Goal: Task Accomplishment & Management: Manage account settings

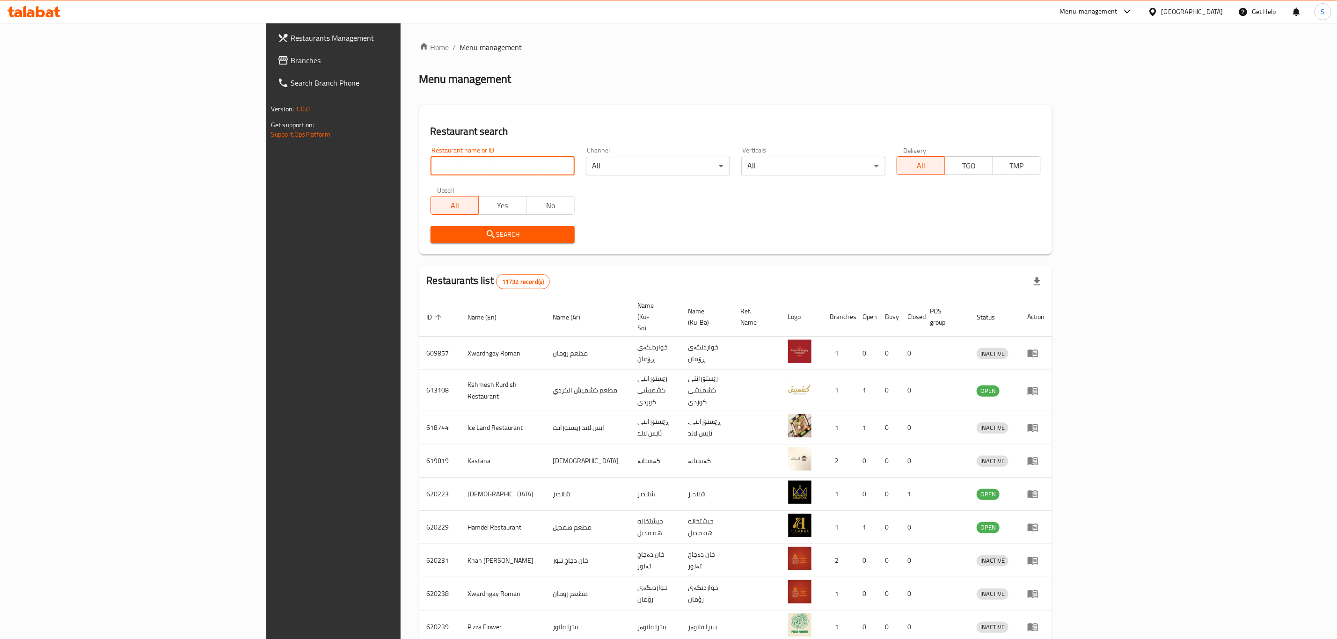
drag, startPoint x: 444, startPoint y: 171, endPoint x: 451, endPoint y: 166, distance: 8.7
click at [444, 171] on input "search" at bounding box center [503, 166] width 144 height 19
click at [455, 166] on input "search" at bounding box center [503, 166] width 144 height 19
click at [443, 173] on input "search" at bounding box center [503, 166] width 144 height 19
click at [446, 172] on input "search" at bounding box center [503, 166] width 144 height 19
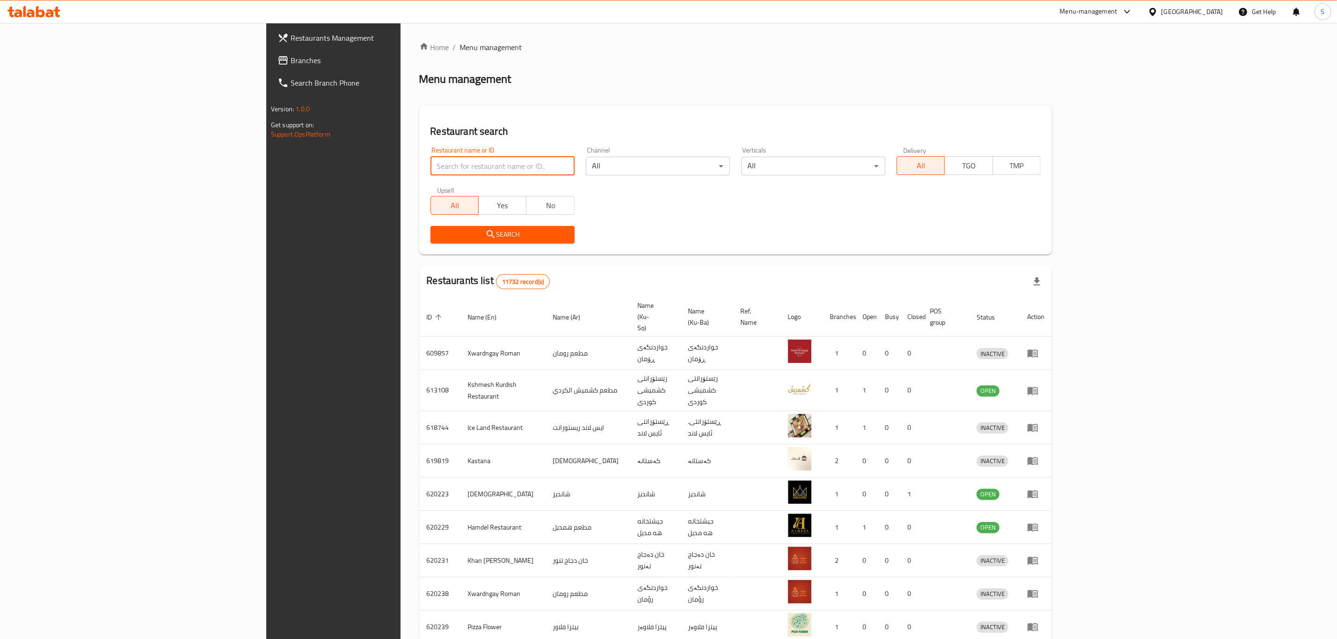
click at [446, 172] on input "search" at bounding box center [503, 166] width 144 height 19
click at [431, 166] on input "gelato]" at bounding box center [503, 166] width 144 height 19
type input "gelato"
click button "Search" at bounding box center [503, 234] width 144 height 17
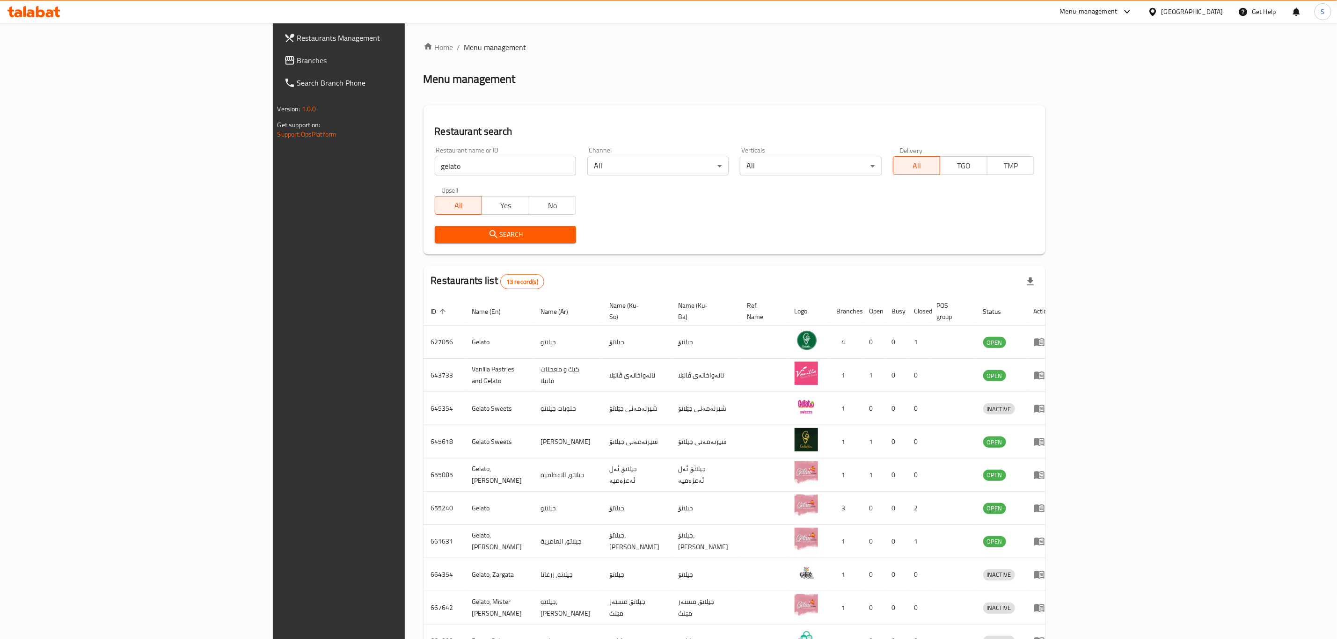
click at [1020, 233] on div "Search" at bounding box center [734, 234] width 611 height 29
click at [1028, 232] on div "Search" at bounding box center [734, 234] width 611 height 29
click at [1045, 339] on icon "enhanced table" at bounding box center [1039, 343] width 10 height 8
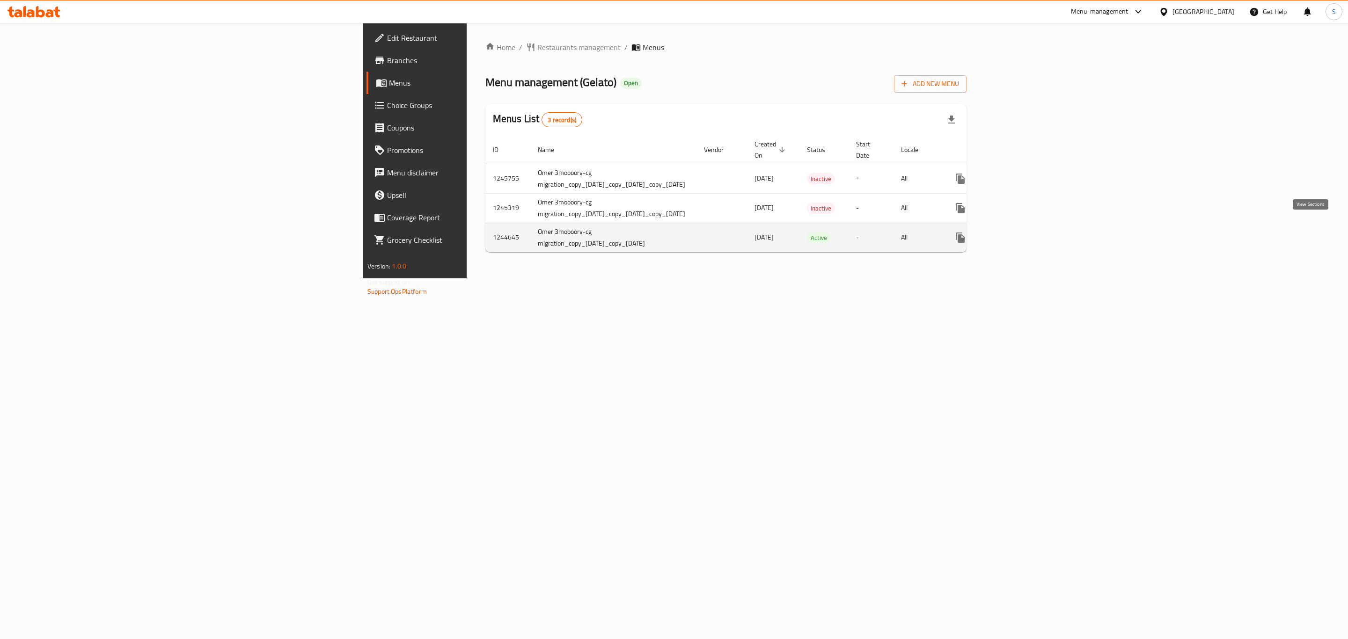
click at [1039, 227] on link "enhanced table" at bounding box center [1028, 238] width 22 height 22
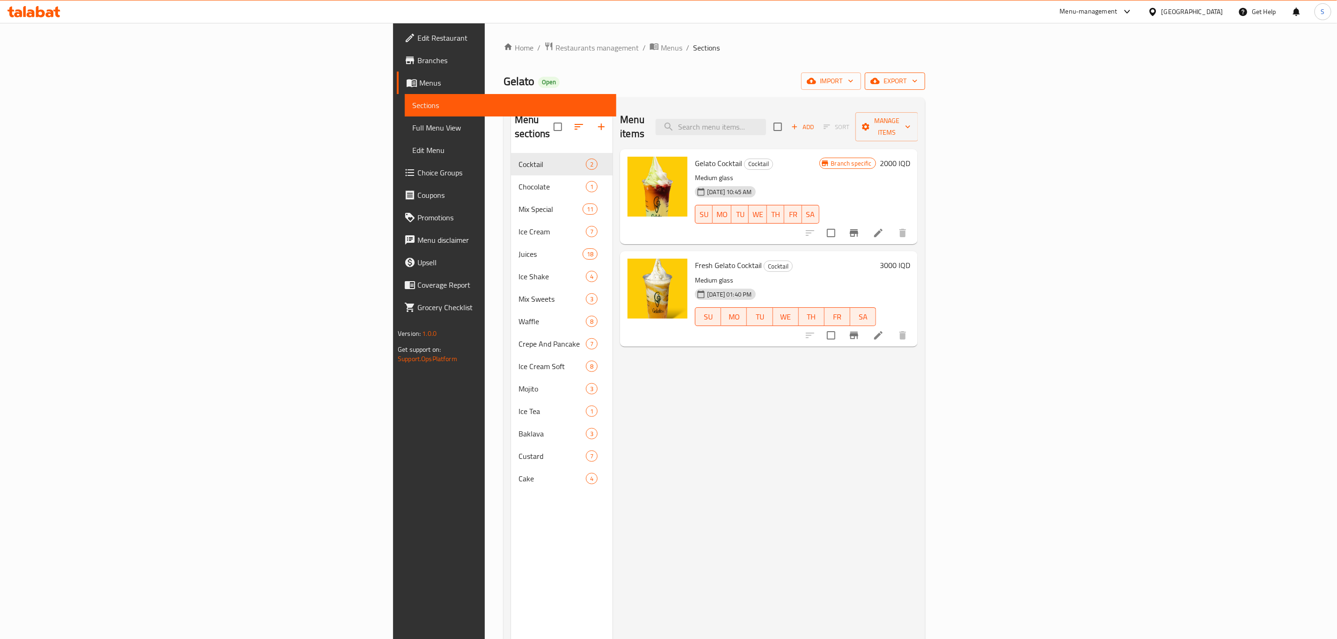
click at [918, 76] on span "export" at bounding box center [894, 81] width 45 height 12
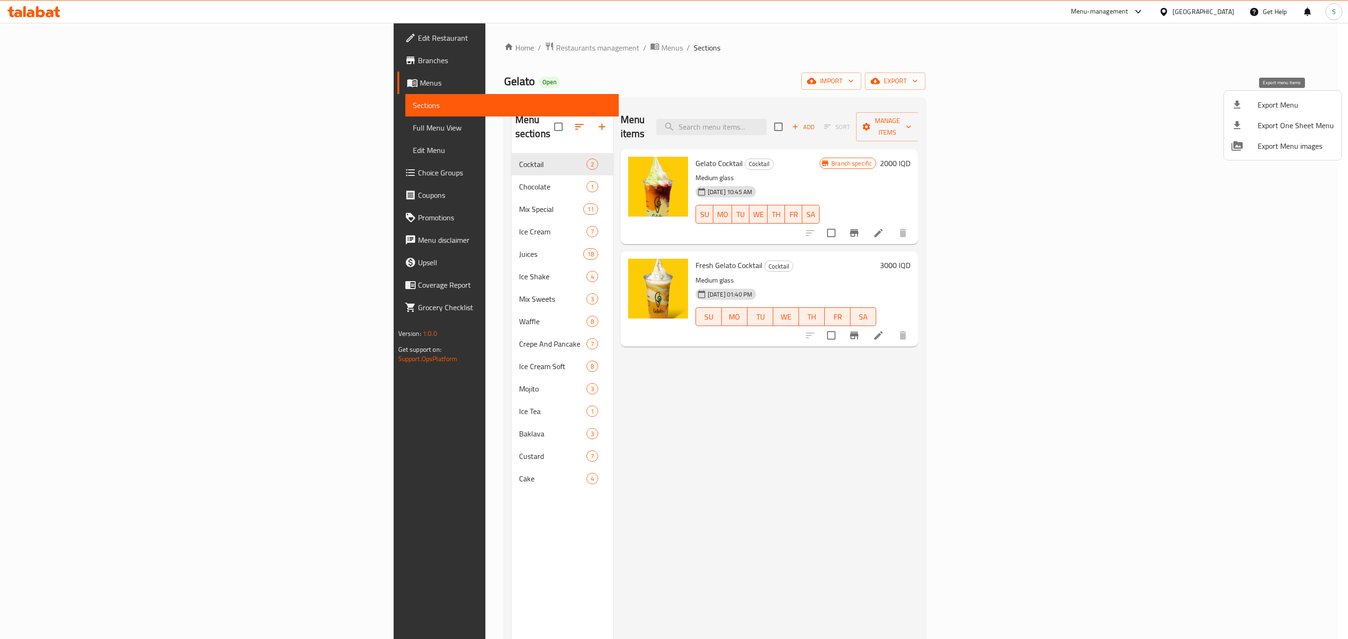
click at [1287, 106] on span "Export Menu" at bounding box center [1296, 104] width 76 height 11
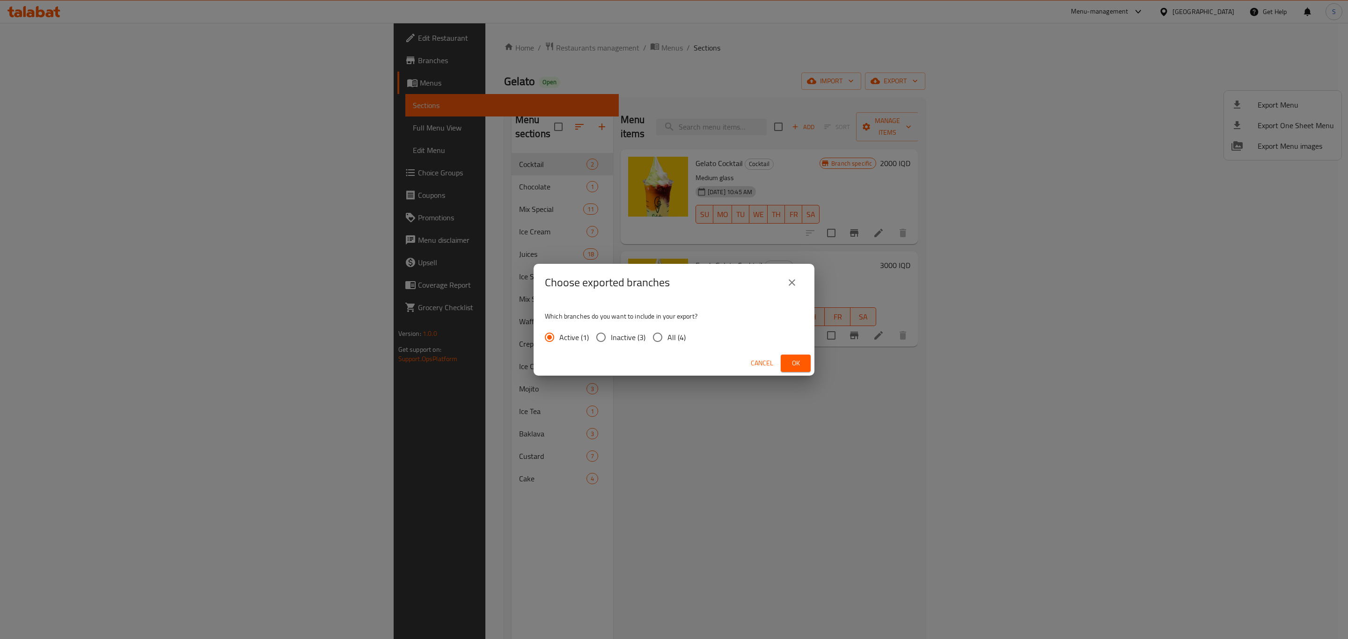
click at [799, 364] on span "Ok" at bounding box center [795, 364] width 15 height 12
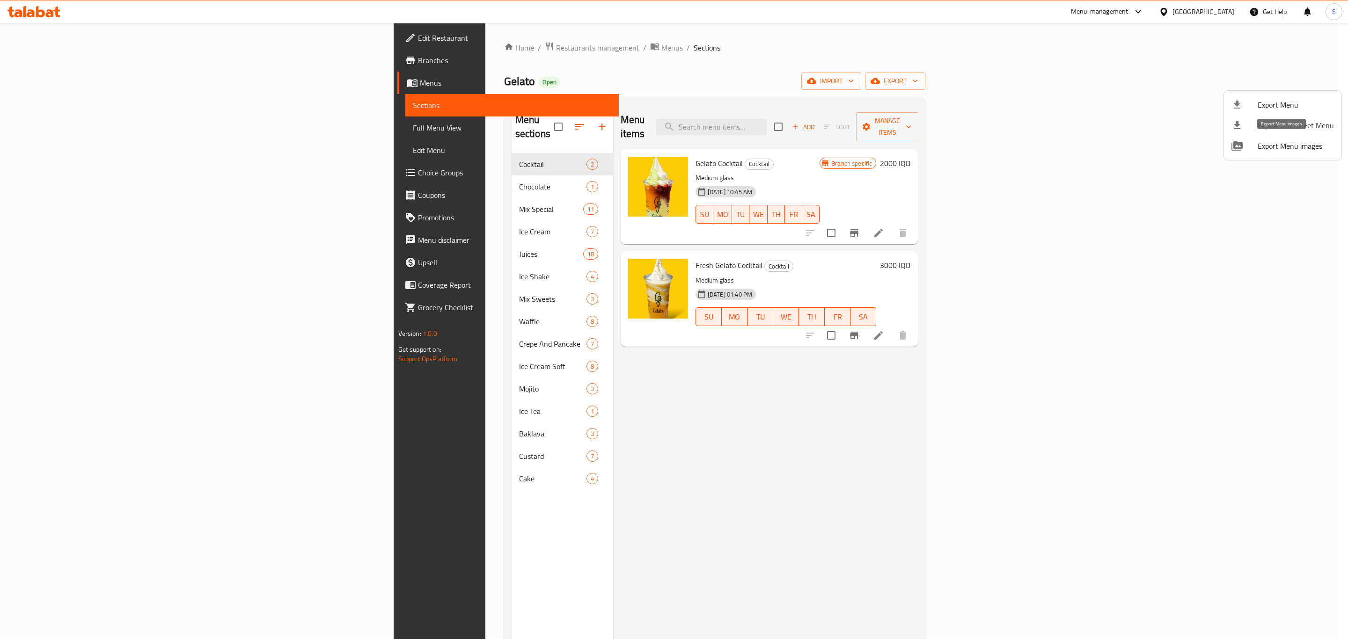
click at [1274, 153] on li "Export Menu images" at bounding box center [1282, 146] width 117 height 21
click at [300, 182] on div at bounding box center [674, 319] width 1348 height 639
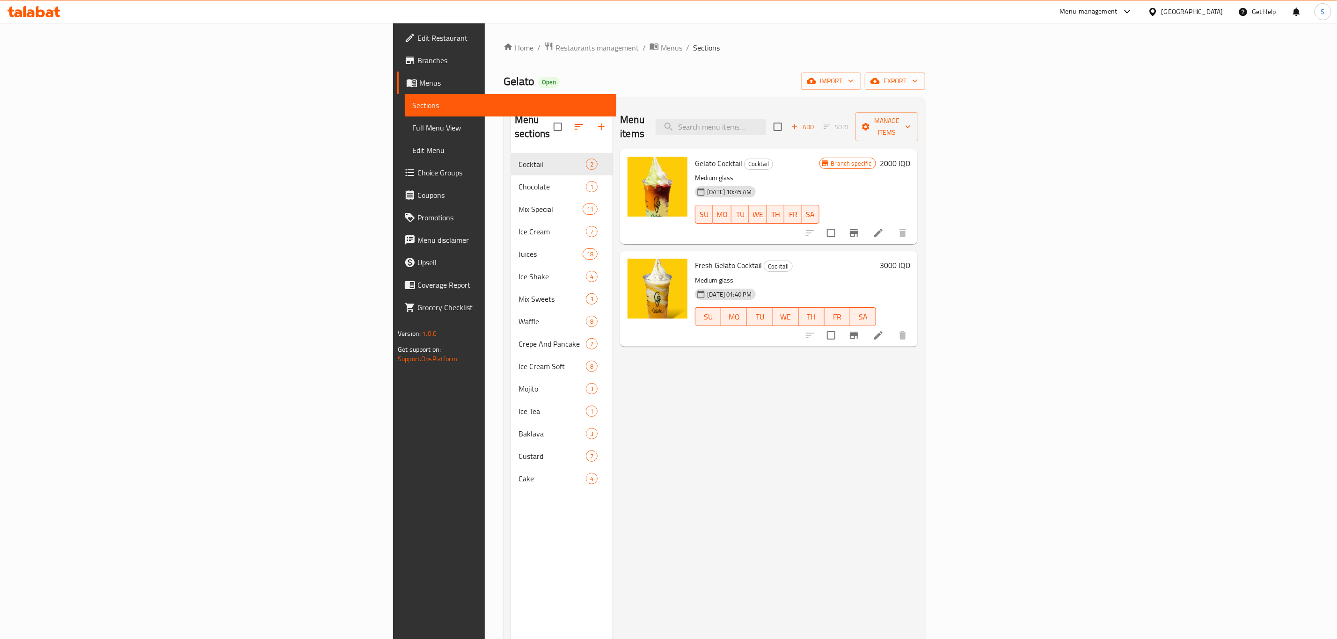
click at [511, 182] on div "Chocolate 1" at bounding box center [562, 187] width 102 height 22
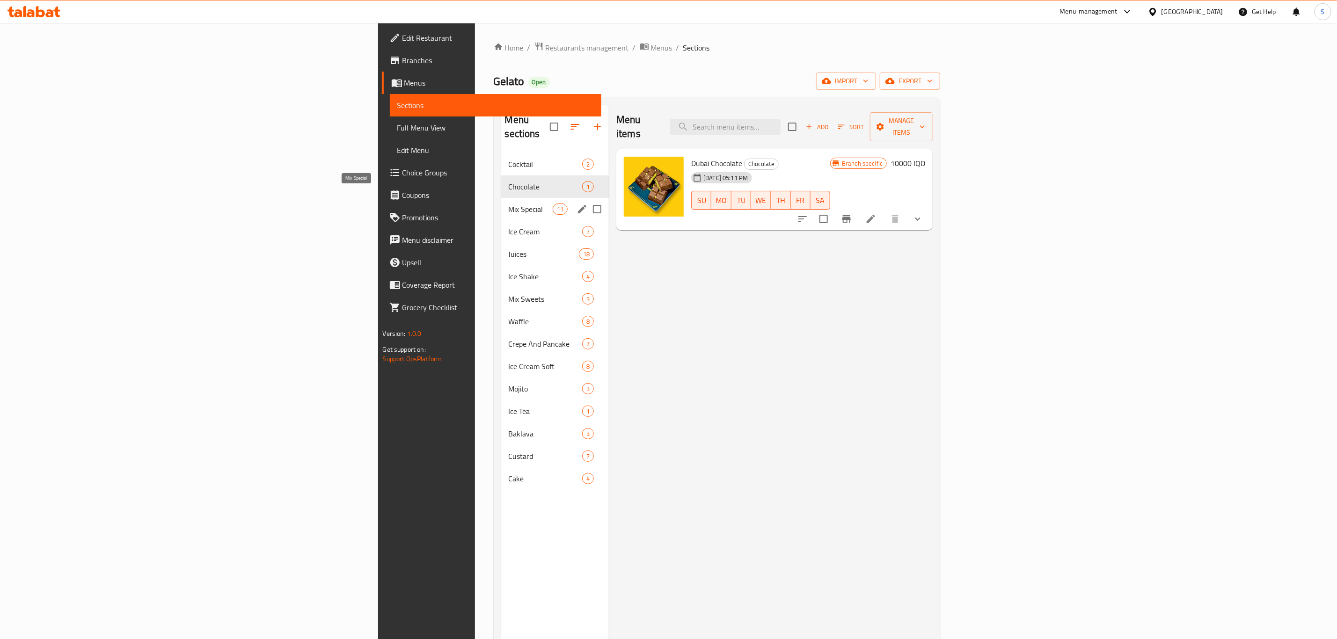
click at [509, 204] on span "Mix Special" at bounding box center [531, 209] width 44 height 11
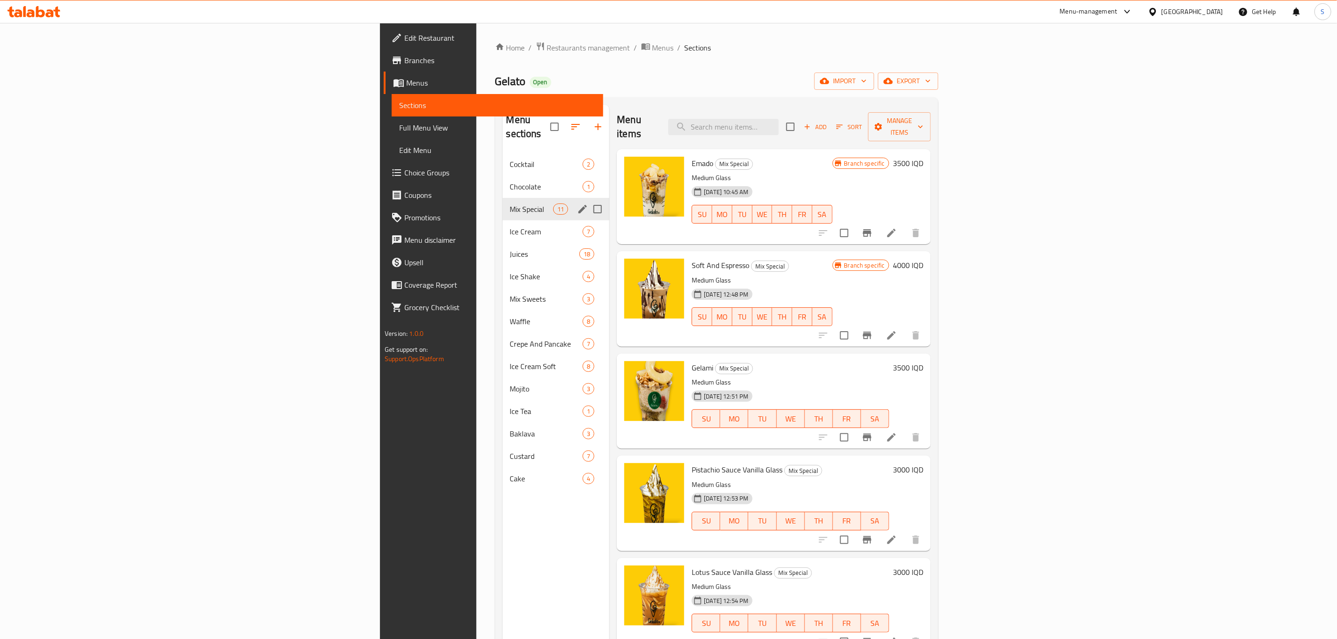
click at [510, 204] on span "Mix Special" at bounding box center [532, 209] width 44 height 11
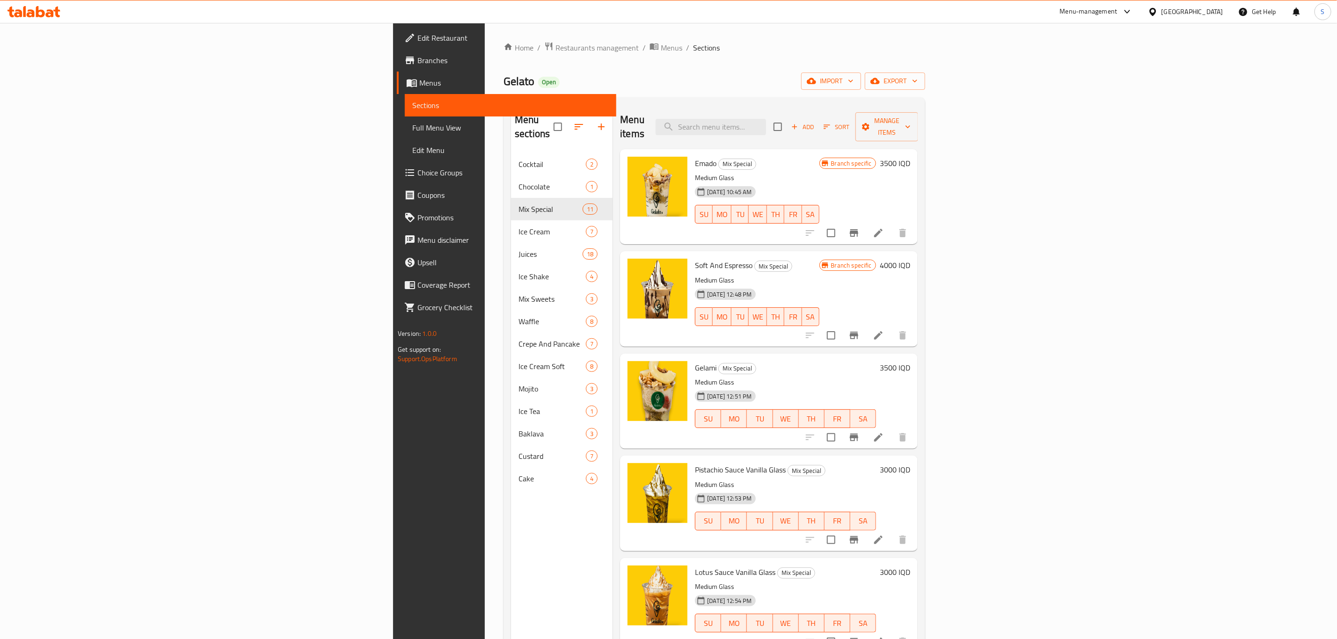
click at [695, 156] on span "Emado" at bounding box center [706, 163] width 22 height 14
copy h6 "Emado"
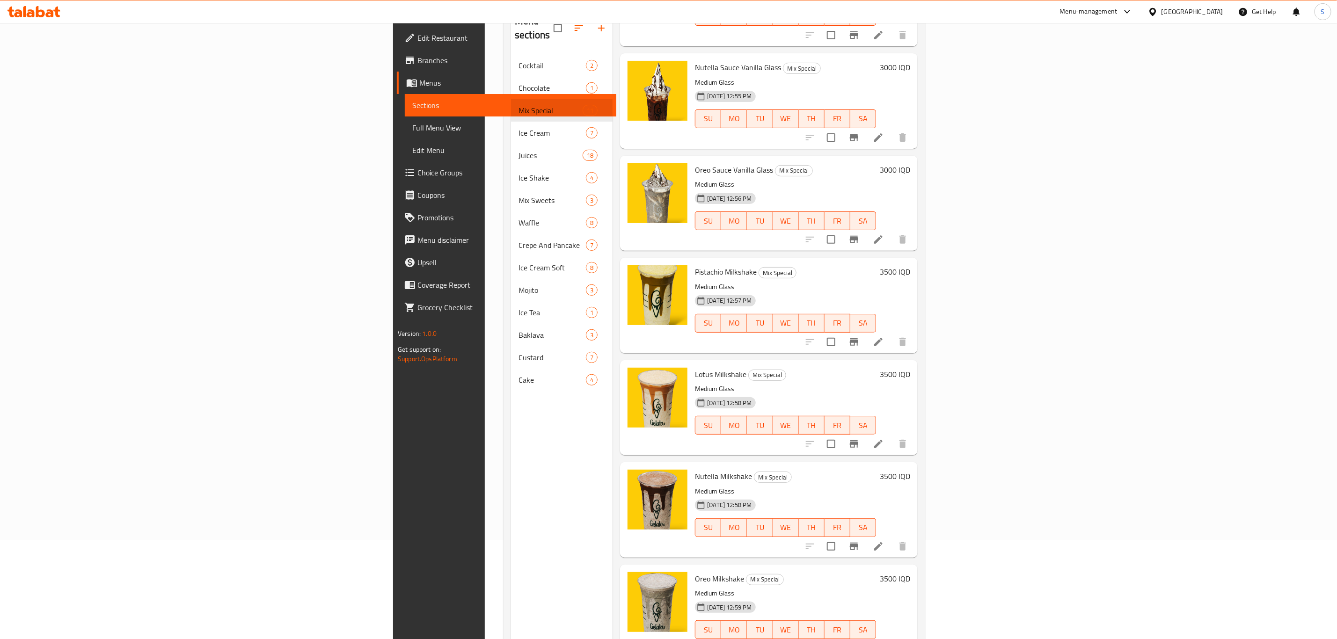
scroll to position [131, 0]
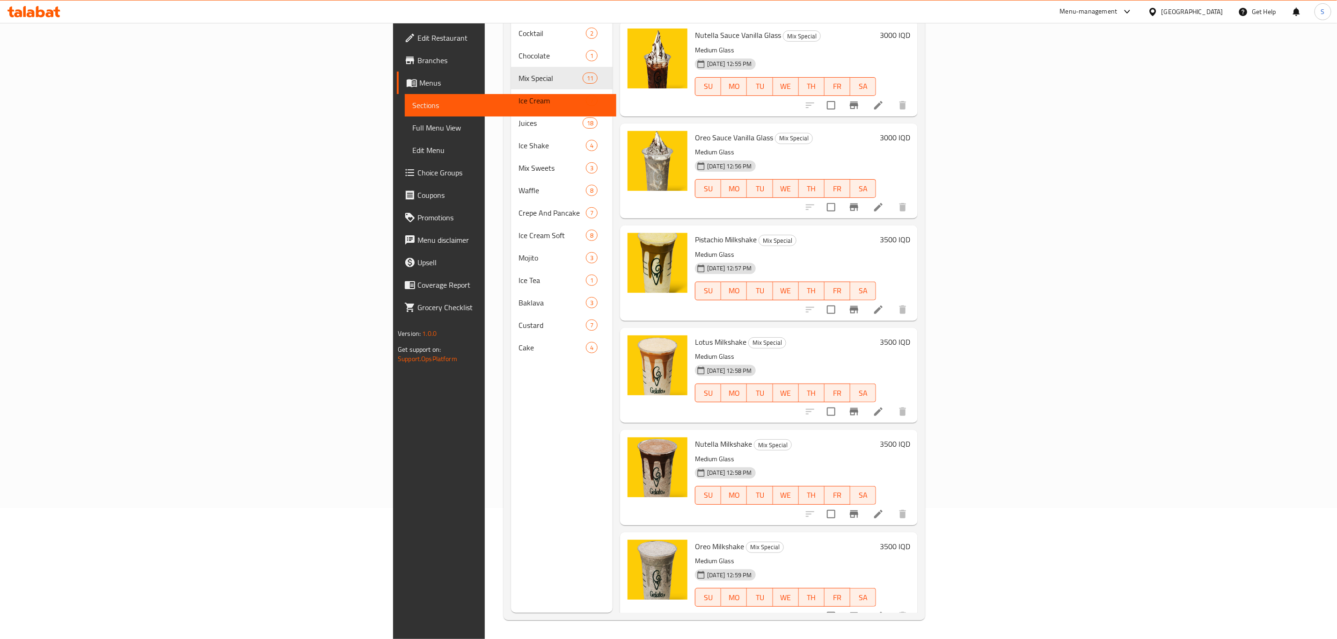
click at [695, 540] on span "Oreo Milkshake" at bounding box center [719, 547] width 49 height 14
copy h6 "Oreo Milkshake"
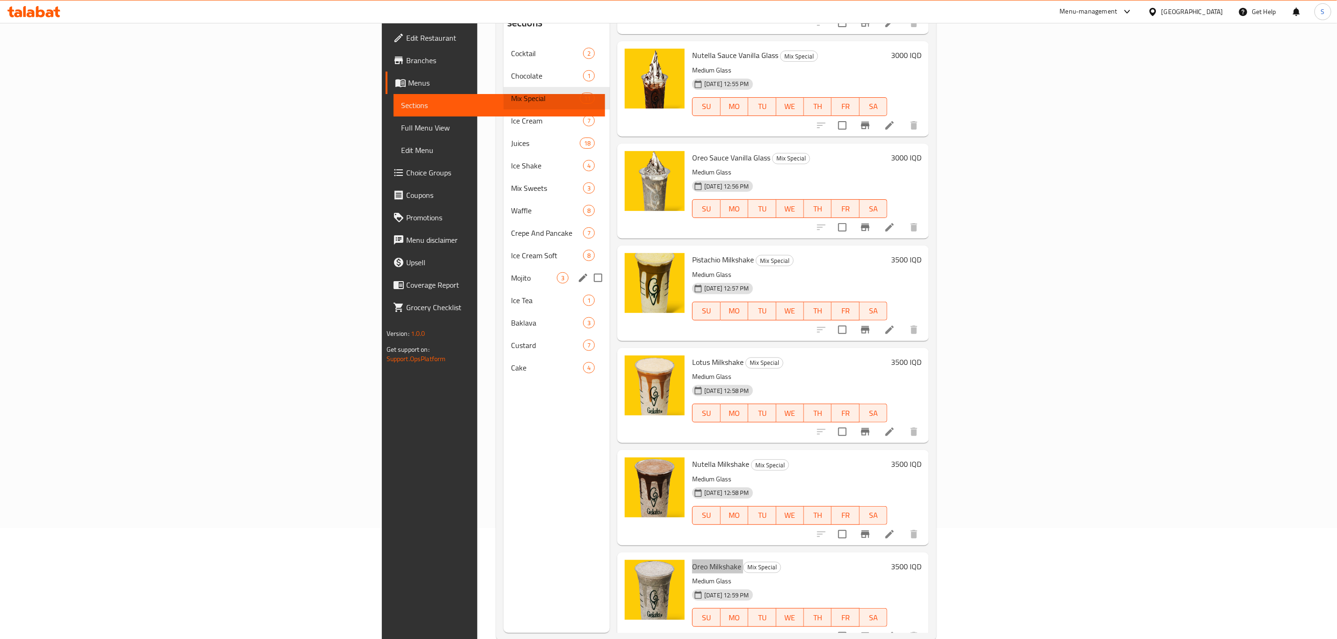
scroll to position [0, 0]
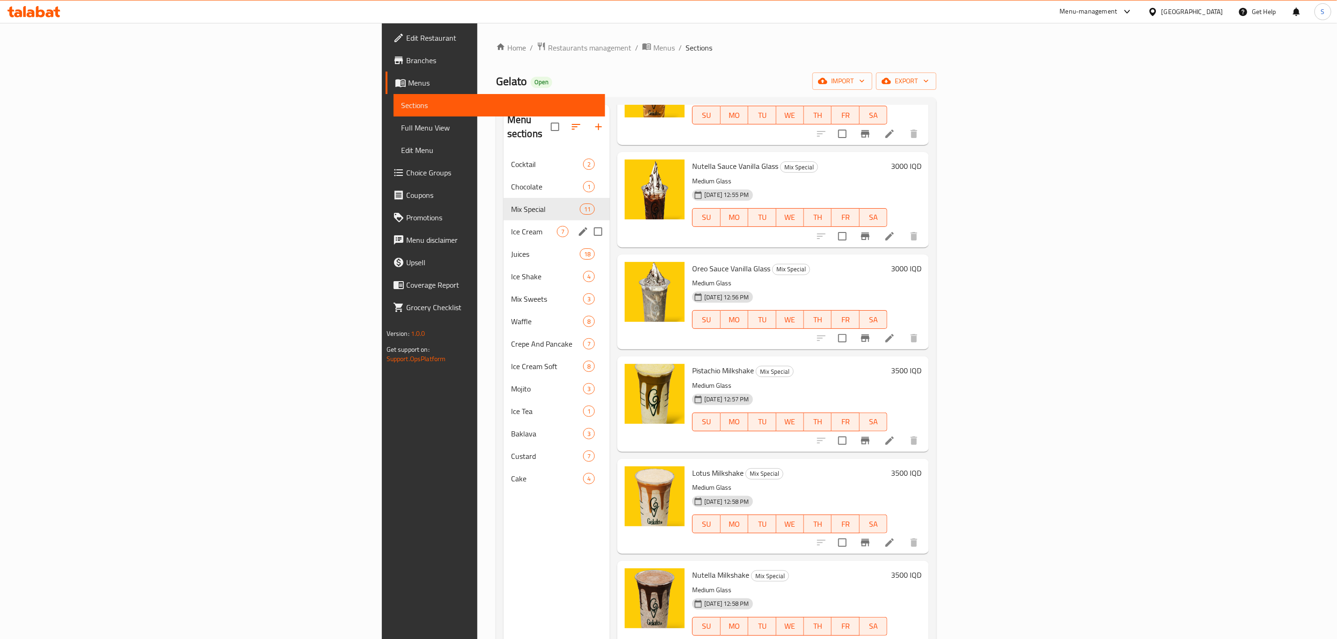
click at [504, 243] on div "Juices 18" at bounding box center [557, 254] width 106 height 22
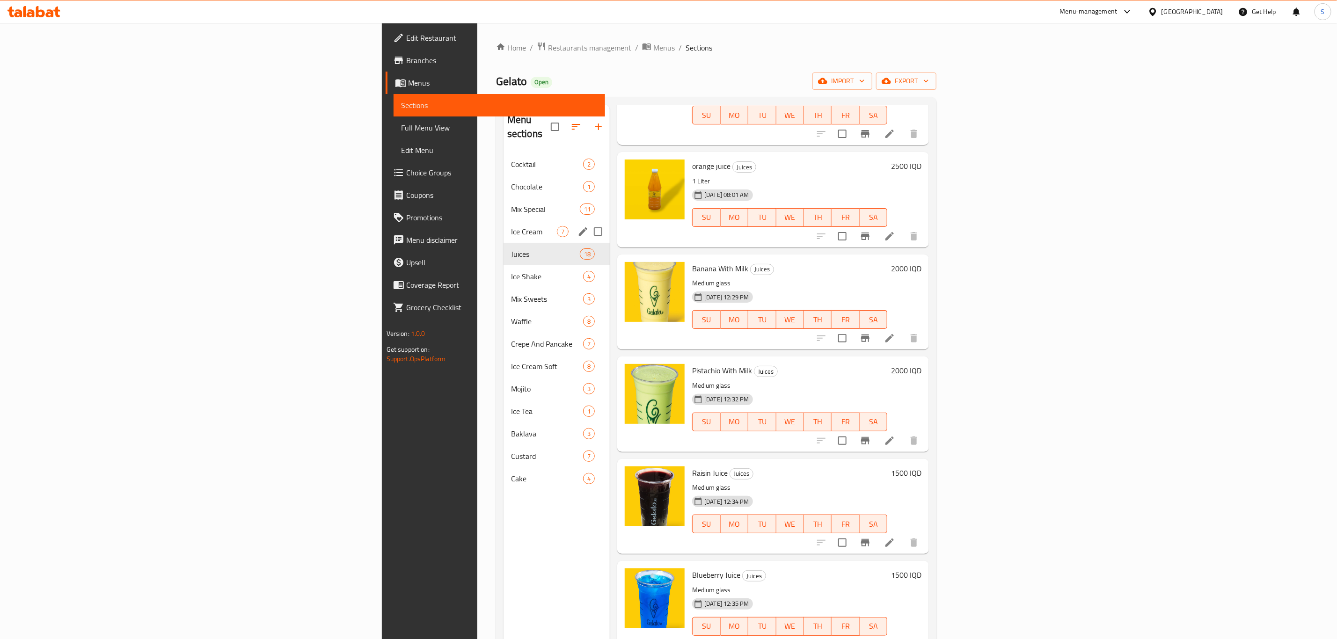
click at [511, 226] on span "Ice Cream" at bounding box center [534, 231] width 46 height 11
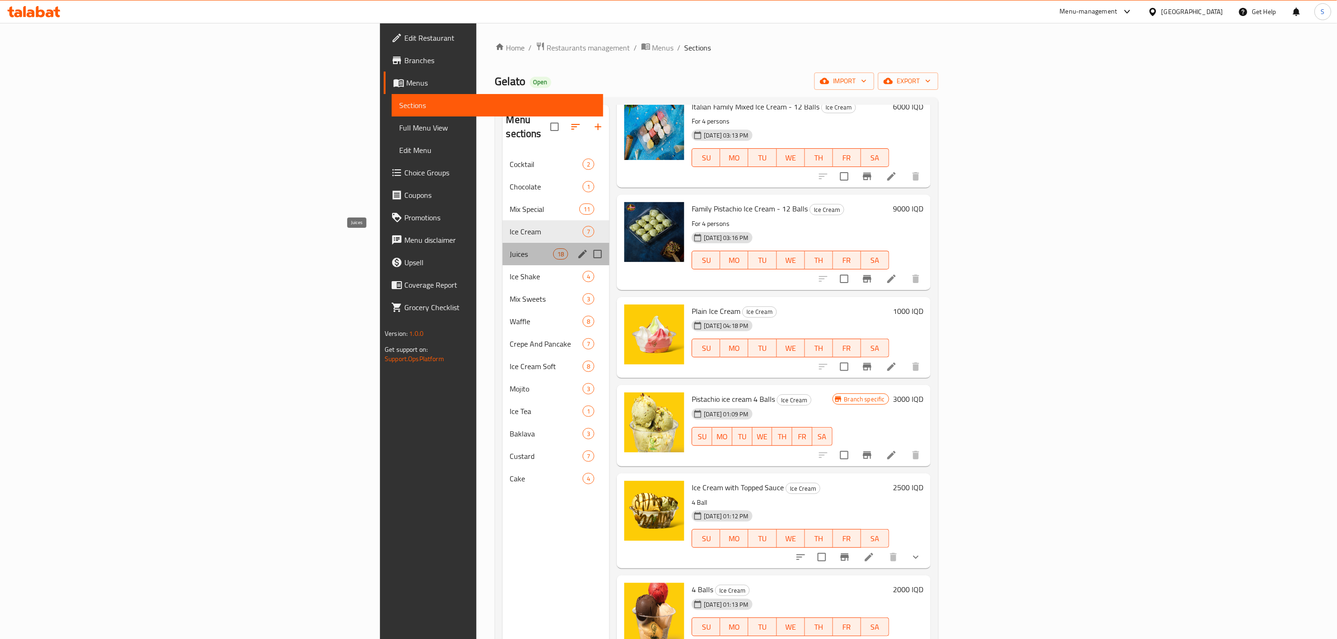
click at [510, 249] on span "Juices" at bounding box center [532, 254] width 44 height 11
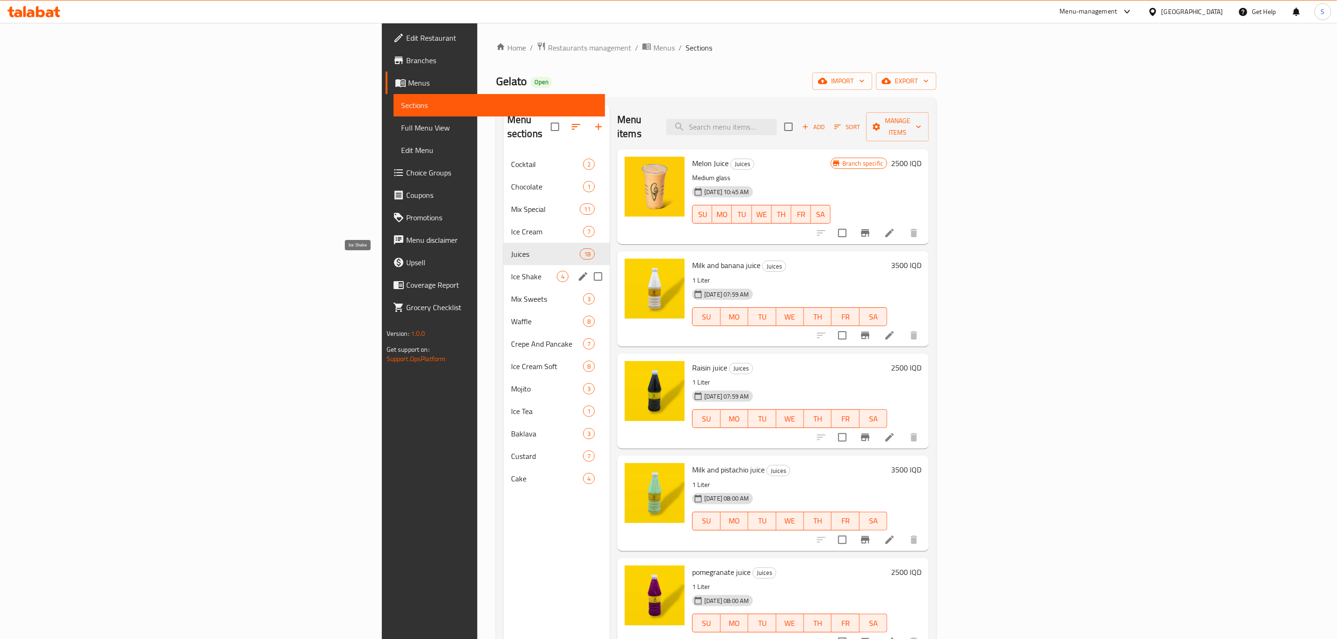
click at [511, 271] on span "Ice Shake" at bounding box center [534, 276] width 46 height 11
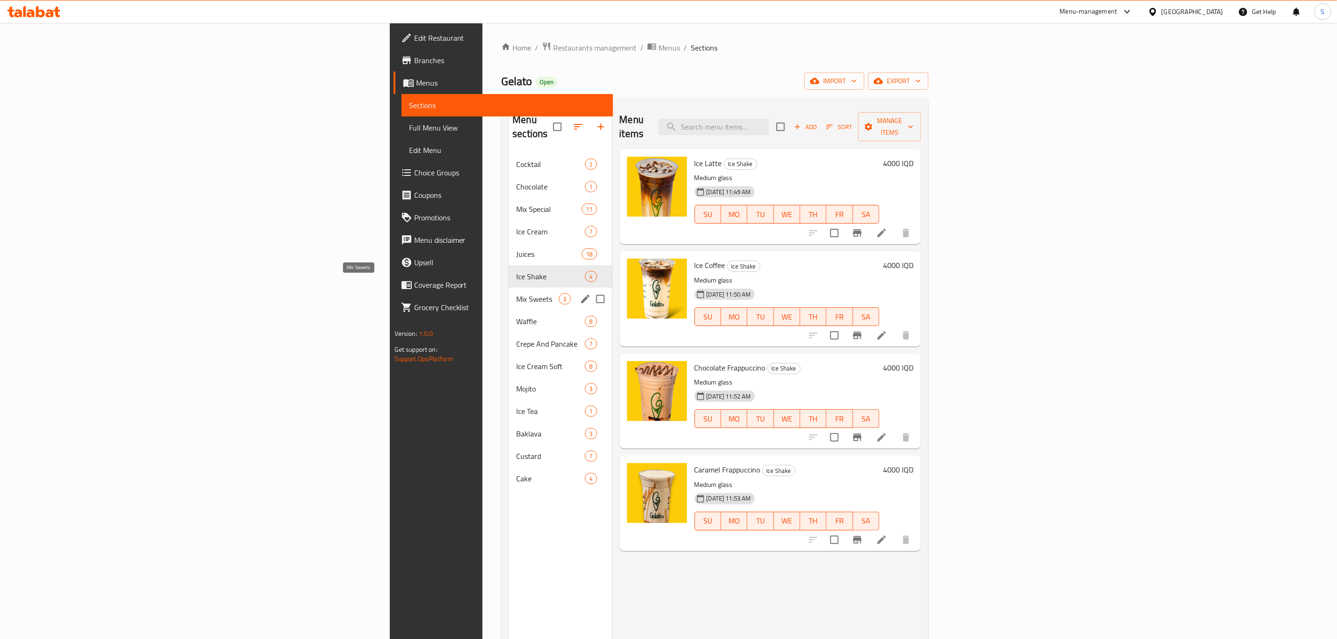
click at [516, 293] on span "Mix Sweets" at bounding box center [537, 298] width 43 height 11
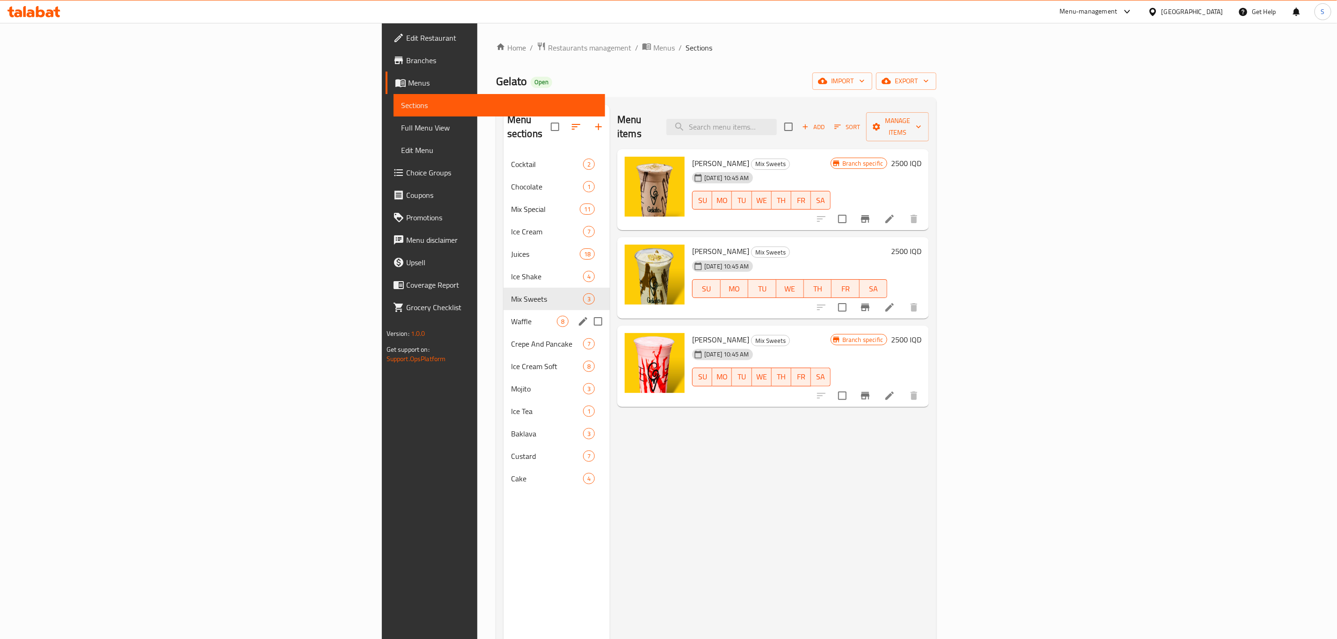
click at [504, 317] on div "Waffle 8" at bounding box center [557, 321] width 106 height 22
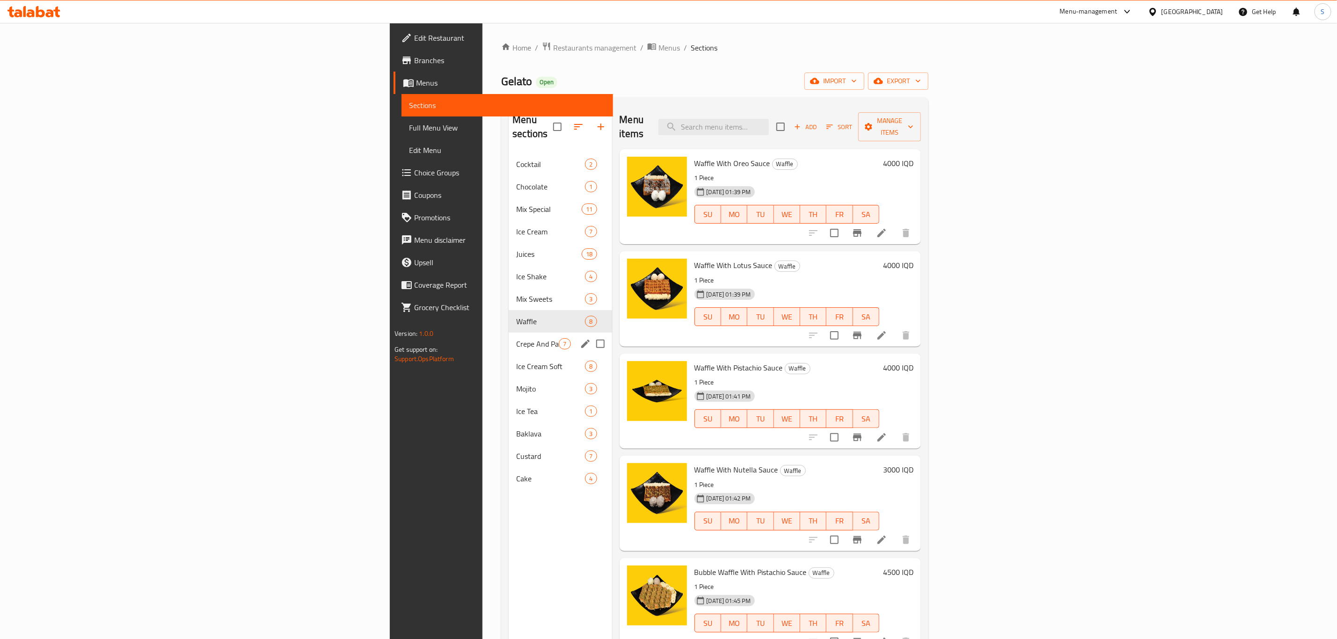
click at [509, 339] on div "Crepe And Pancake 7" at bounding box center [560, 344] width 103 height 22
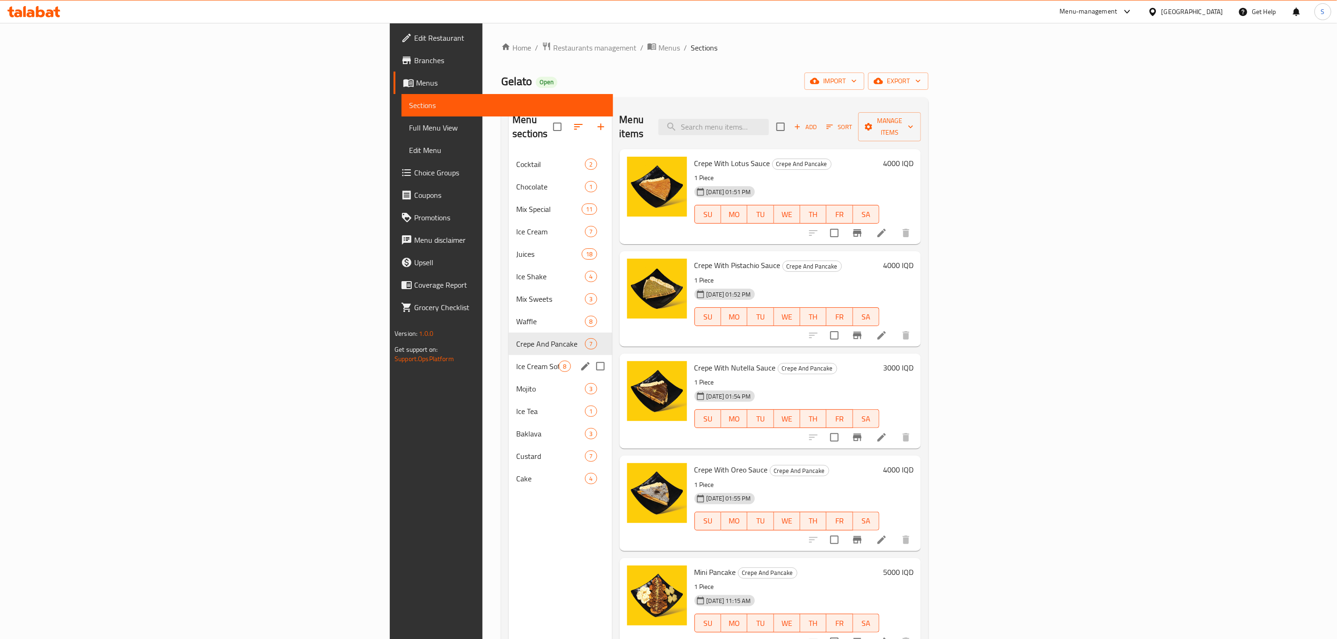
click at [509, 359] on div "Ice Cream Soft 8" at bounding box center [560, 366] width 103 height 22
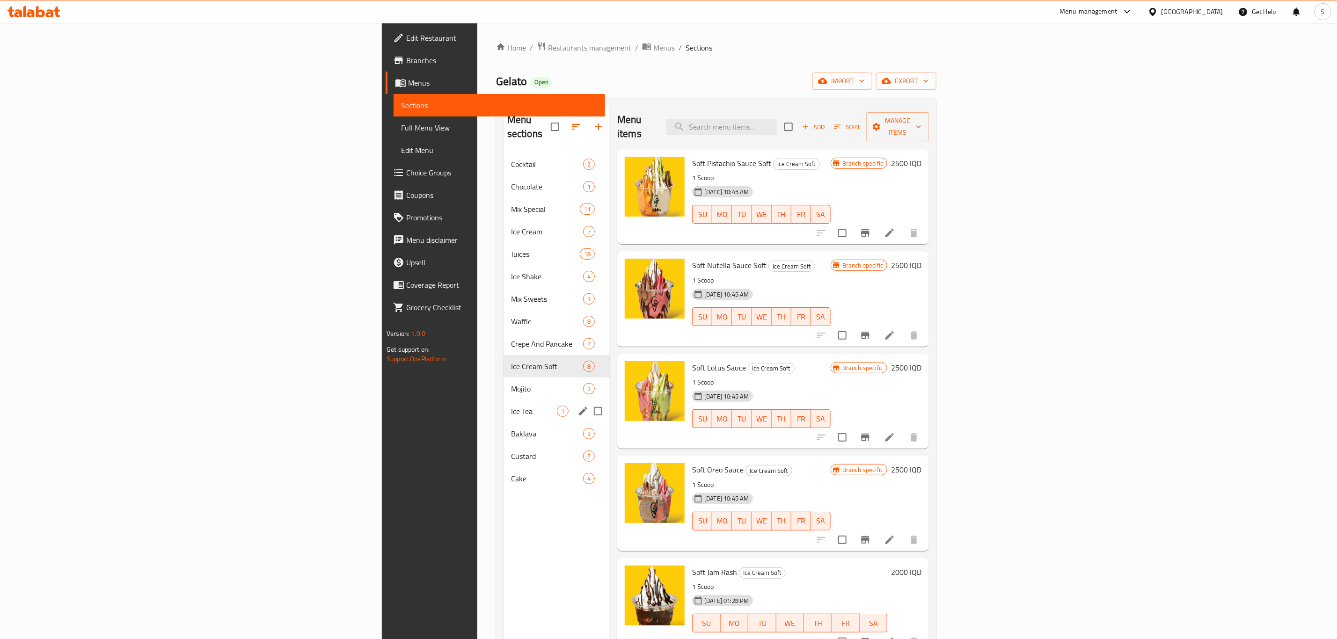
click at [504, 400] on div "Ice Tea 1" at bounding box center [557, 411] width 106 height 22
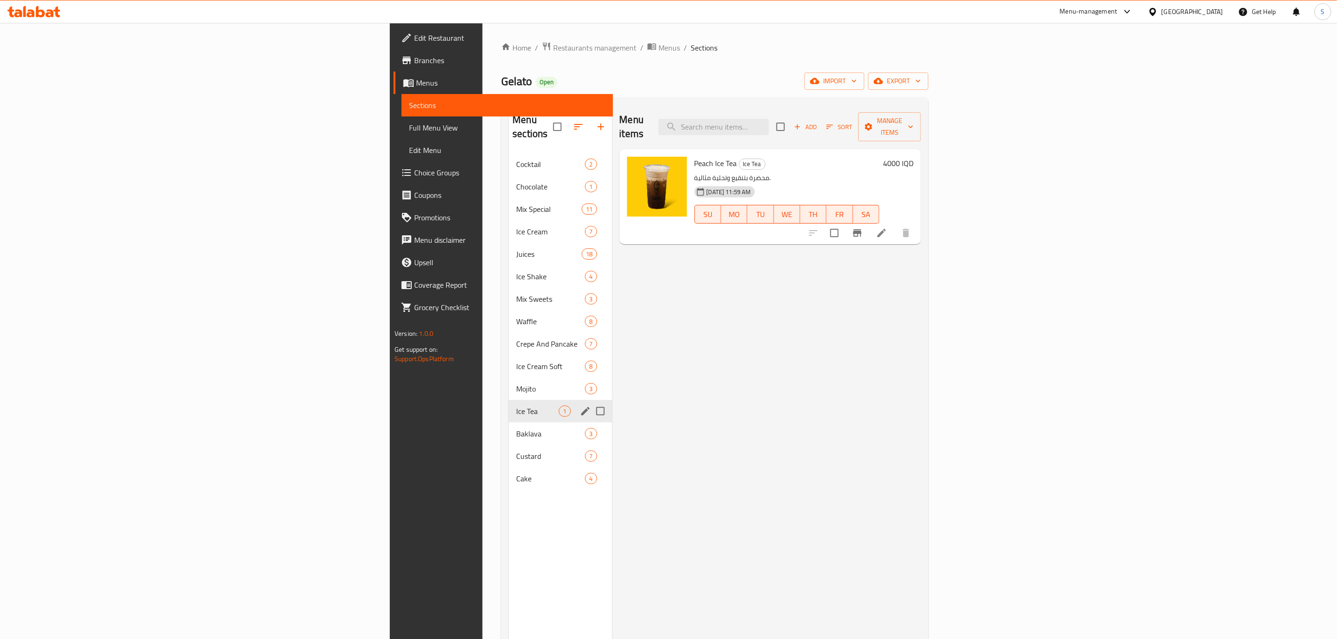
click at [509, 381] on div "Mojito 3" at bounding box center [560, 389] width 103 height 22
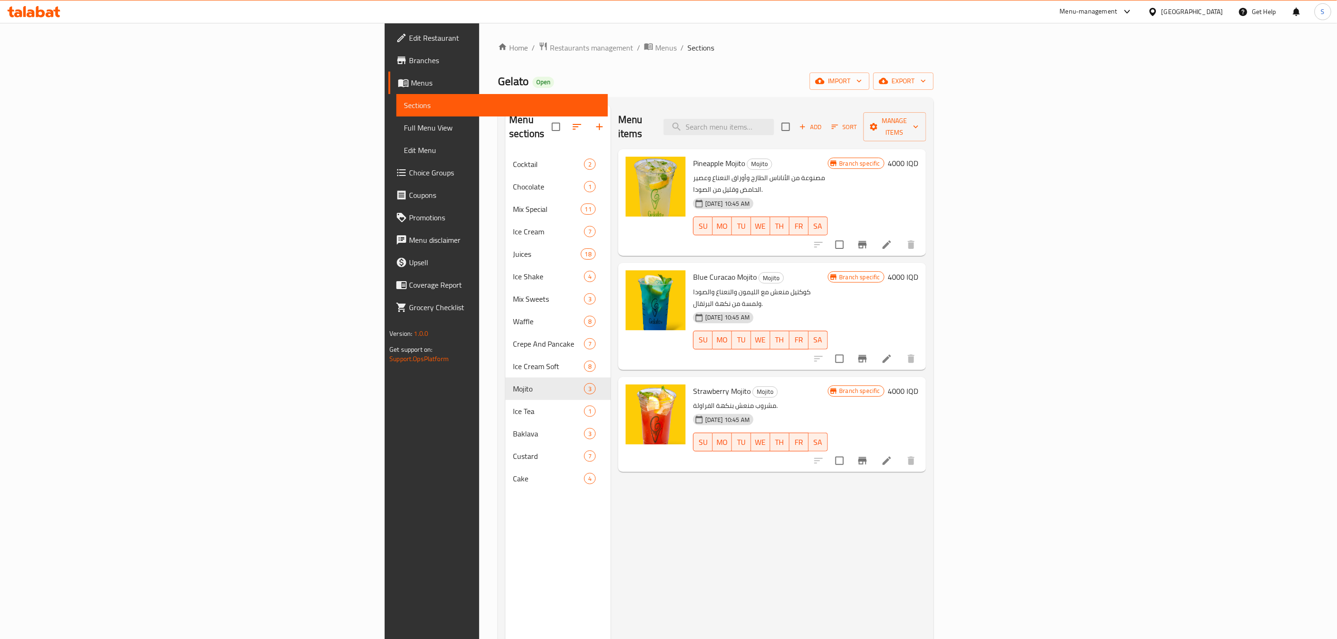
click at [693, 156] on span "Pineapple Mojito" at bounding box center [719, 163] width 52 height 14
copy h6 "Pineapple Mojito"
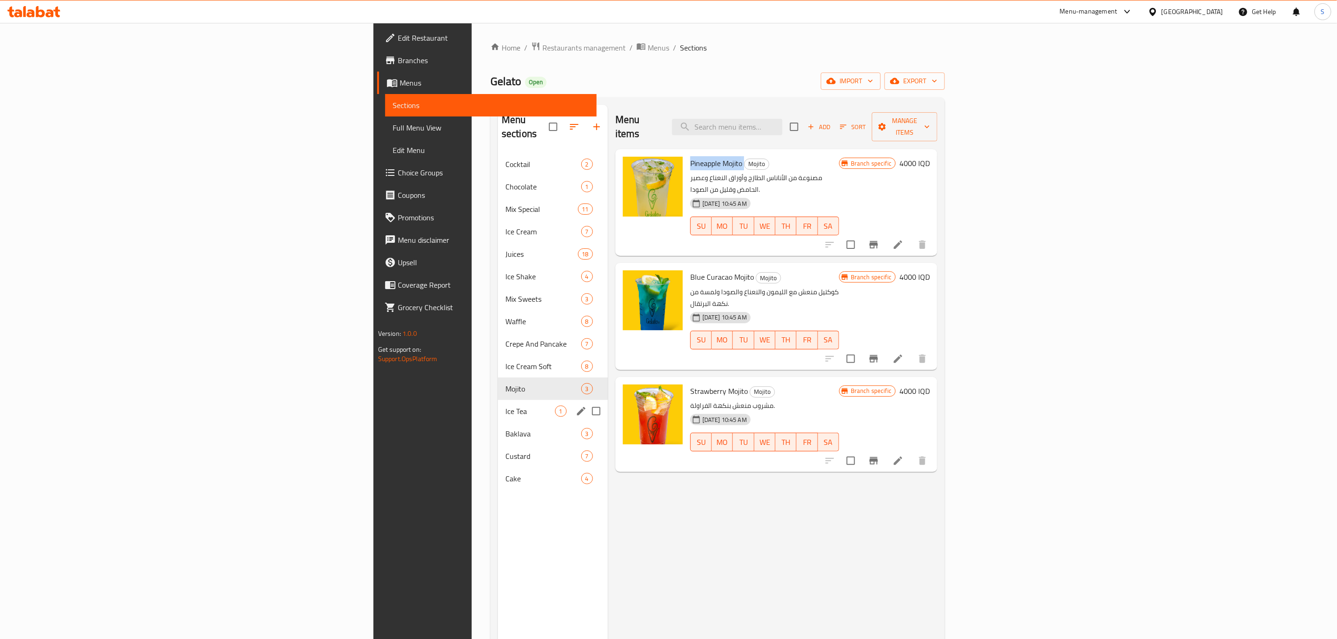
click at [498, 400] on div "Ice Tea 1" at bounding box center [553, 411] width 110 height 22
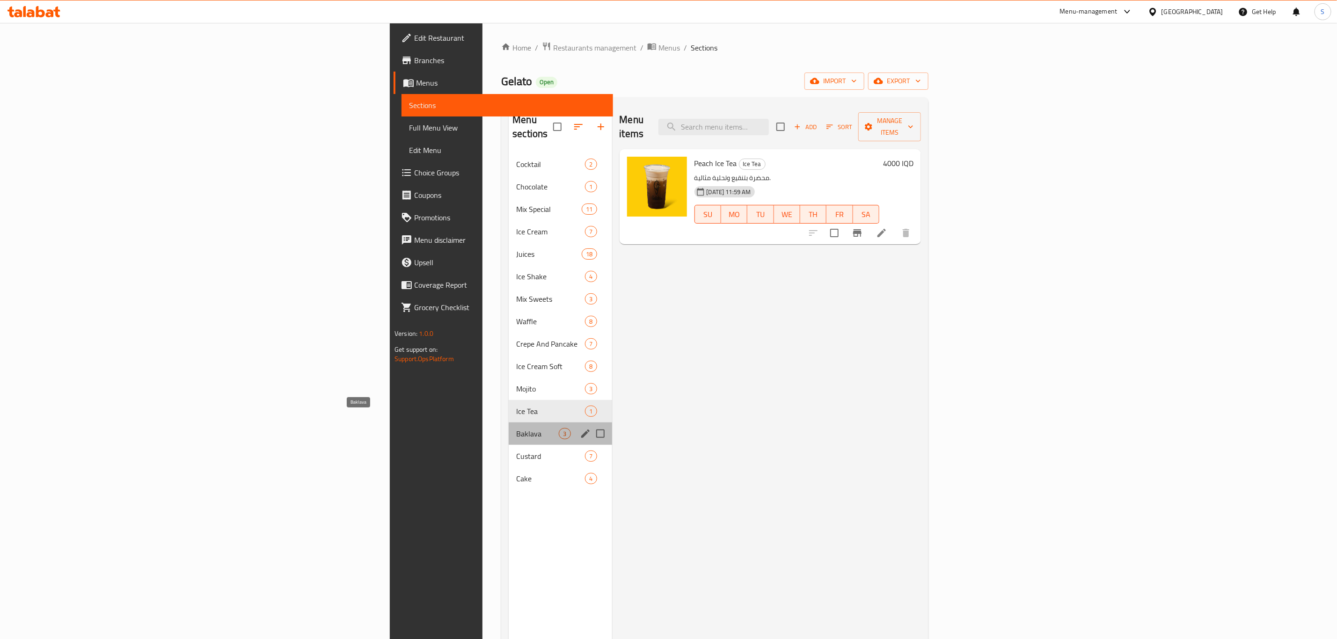
click at [516, 428] on span "Baklava" at bounding box center [537, 433] width 43 height 11
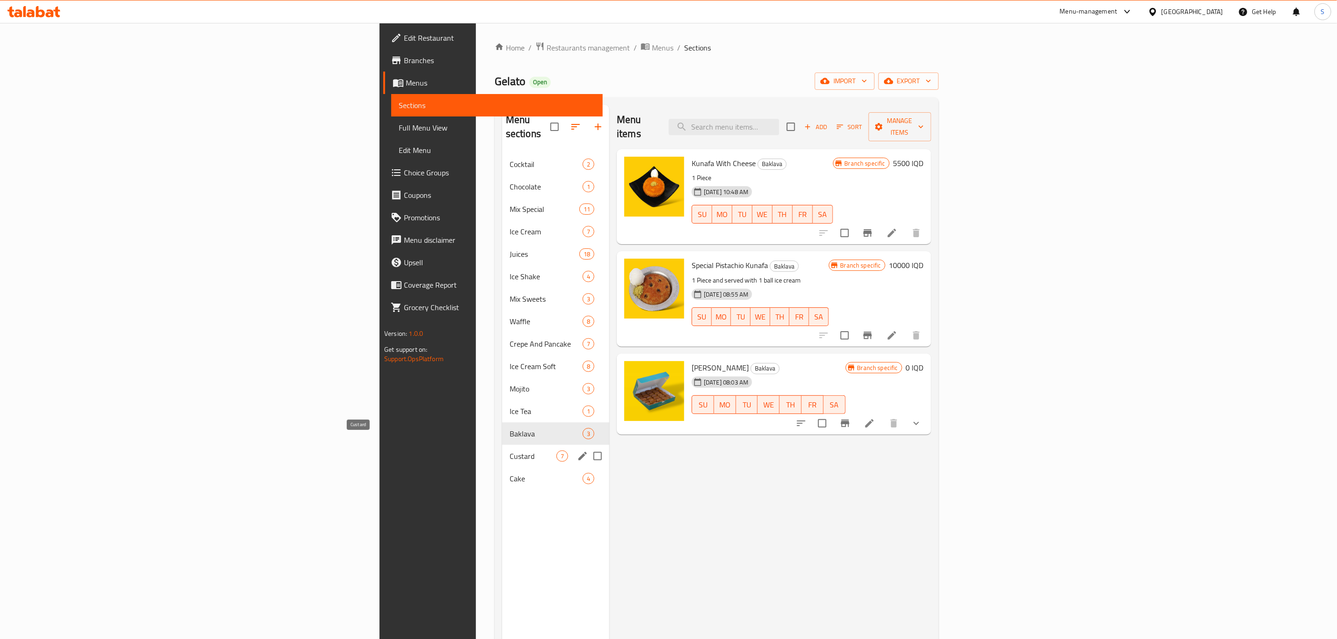
click at [510, 451] on span "Custard" at bounding box center [533, 456] width 47 height 11
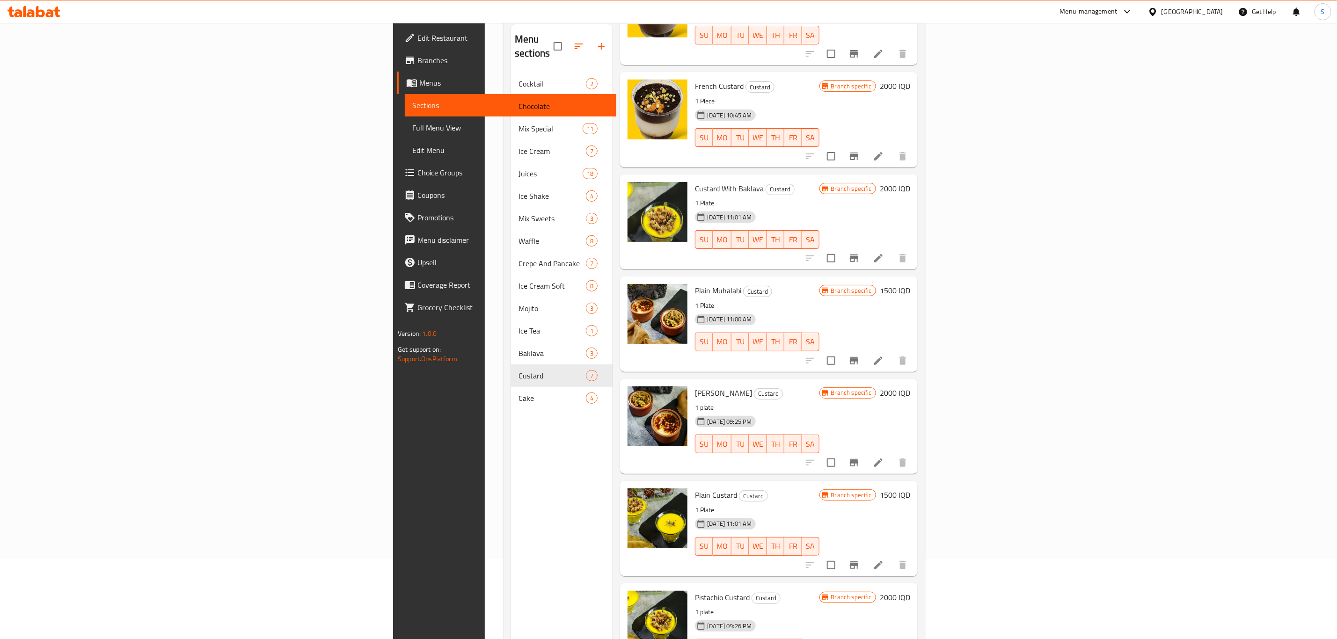
scroll to position [131, 0]
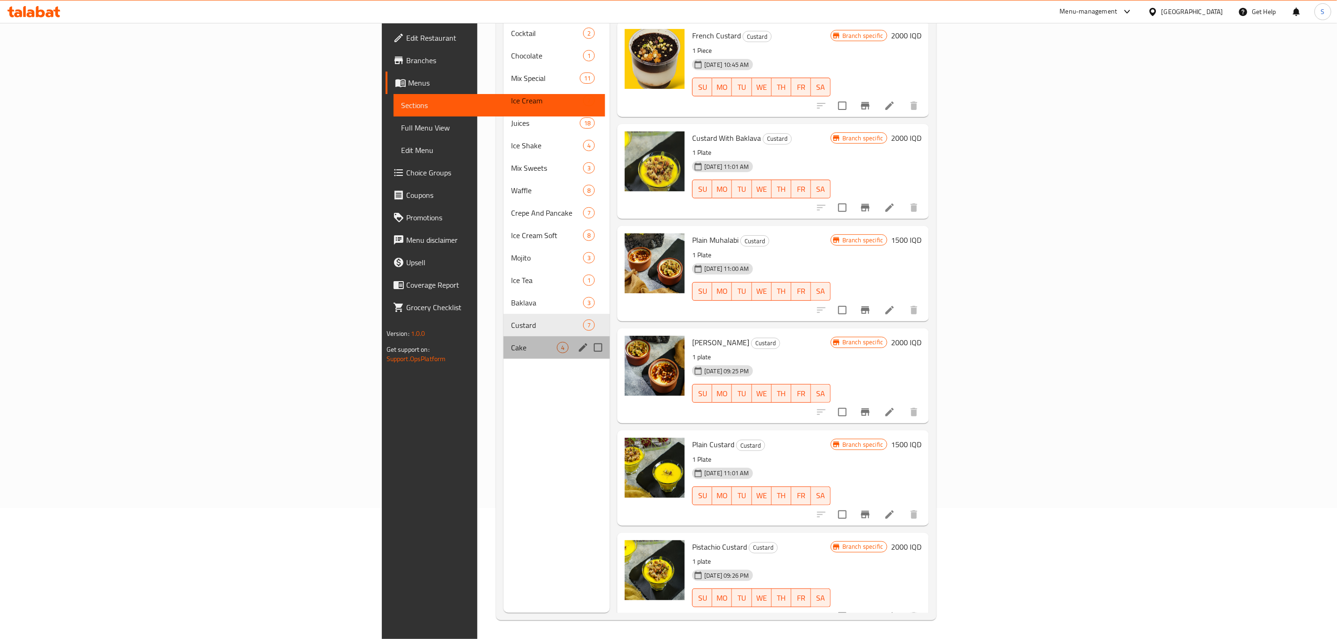
click at [504, 336] on div "Cake 4" at bounding box center [557, 347] width 106 height 22
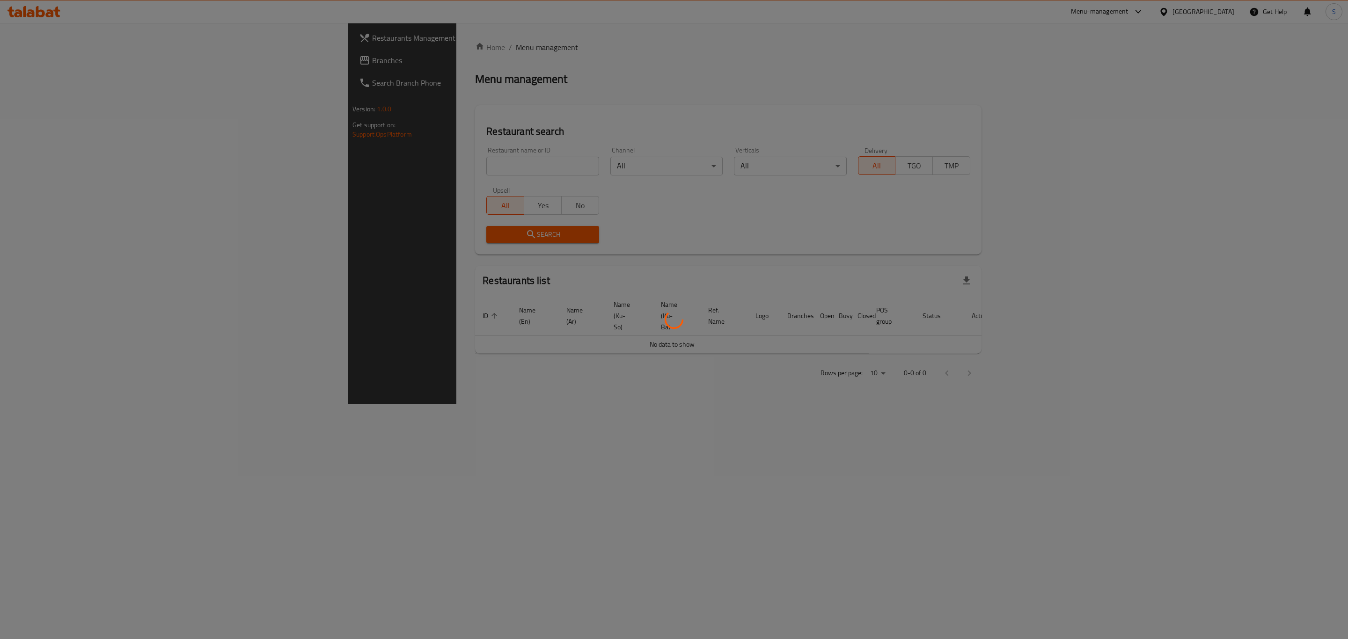
click at [427, 146] on div at bounding box center [674, 319] width 1348 height 639
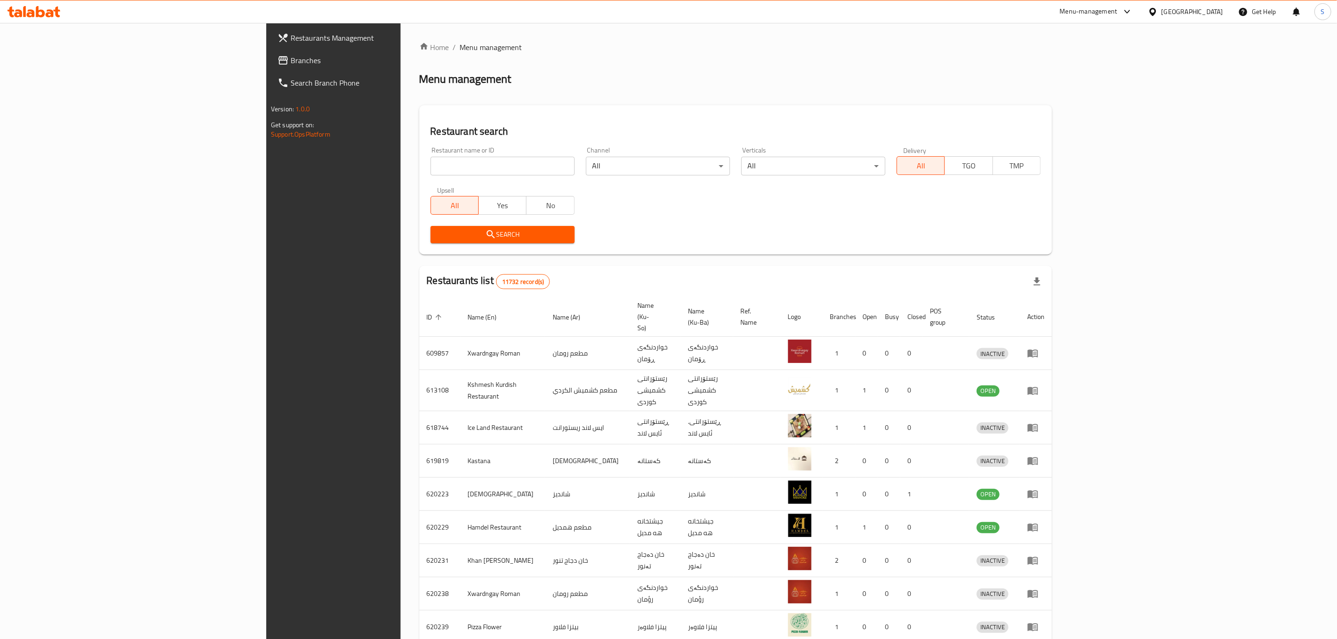
click at [431, 164] on input "search" at bounding box center [503, 166] width 144 height 19
drag, startPoint x: 426, startPoint y: 169, endPoint x: 441, endPoint y: 167, distance: 15.6
click at [431, 169] on input "search" at bounding box center [503, 166] width 144 height 19
click at [441, 167] on input "search" at bounding box center [503, 166] width 144 height 19
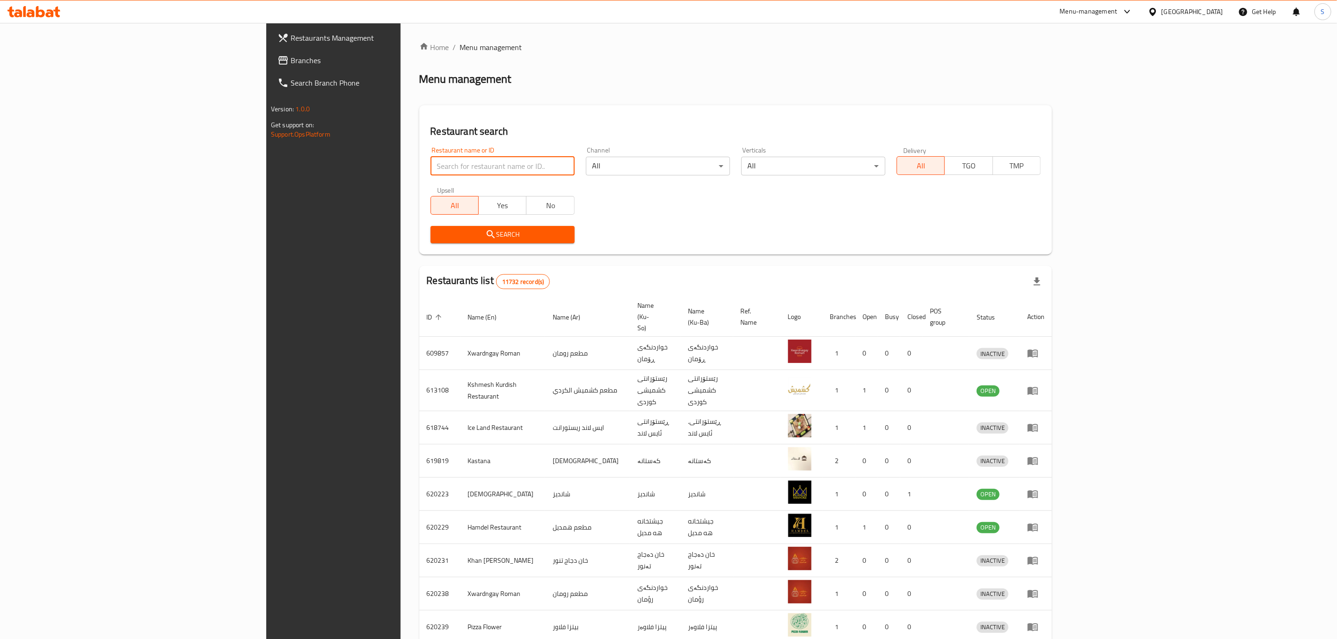
click at [441, 167] on input "search" at bounding box center [503, 166] width 144 height 19
drag, startPoint x: 441, startPoint y: 167, endPoint x: 427, endPoint y: 167, distance: 14.0
click at [431, 167] on input "search" at bounding box center [503, 166] width 144 height 19
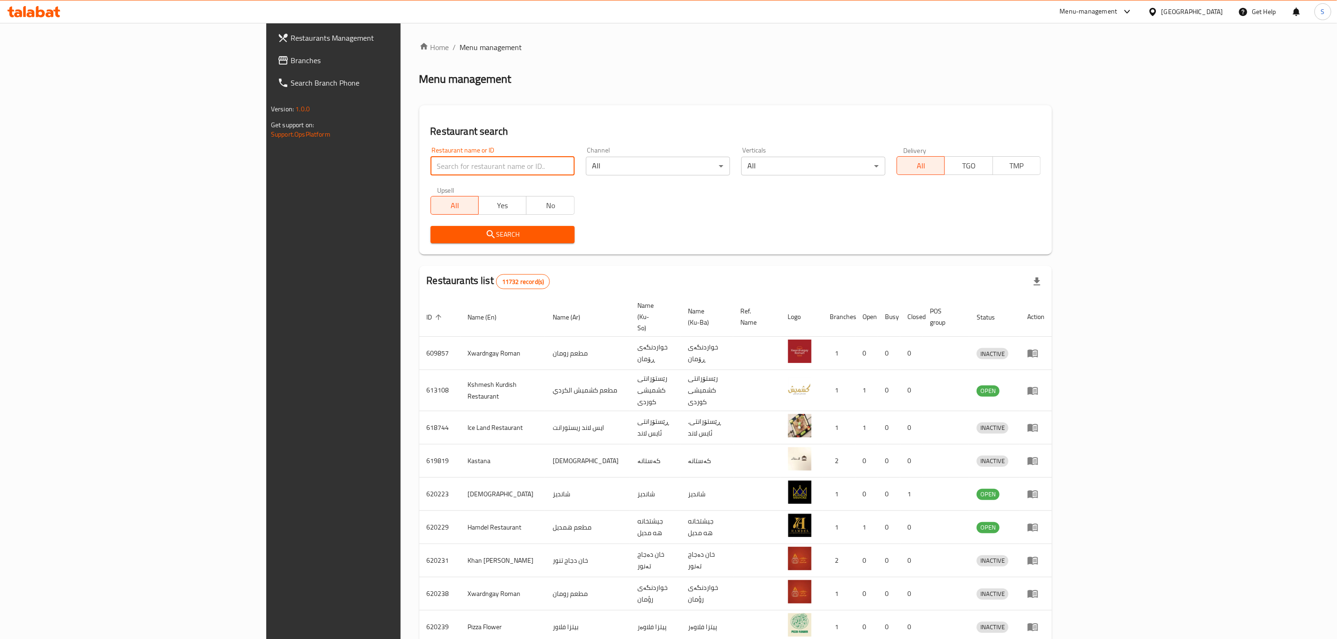
click at [431, 167] on input "search" at bounding box center [503, 166] width 144 height 19
type input "gelato sweets"
click at [438, 238] on span "Search" at bounding box center [502, 235] width 129 height 12
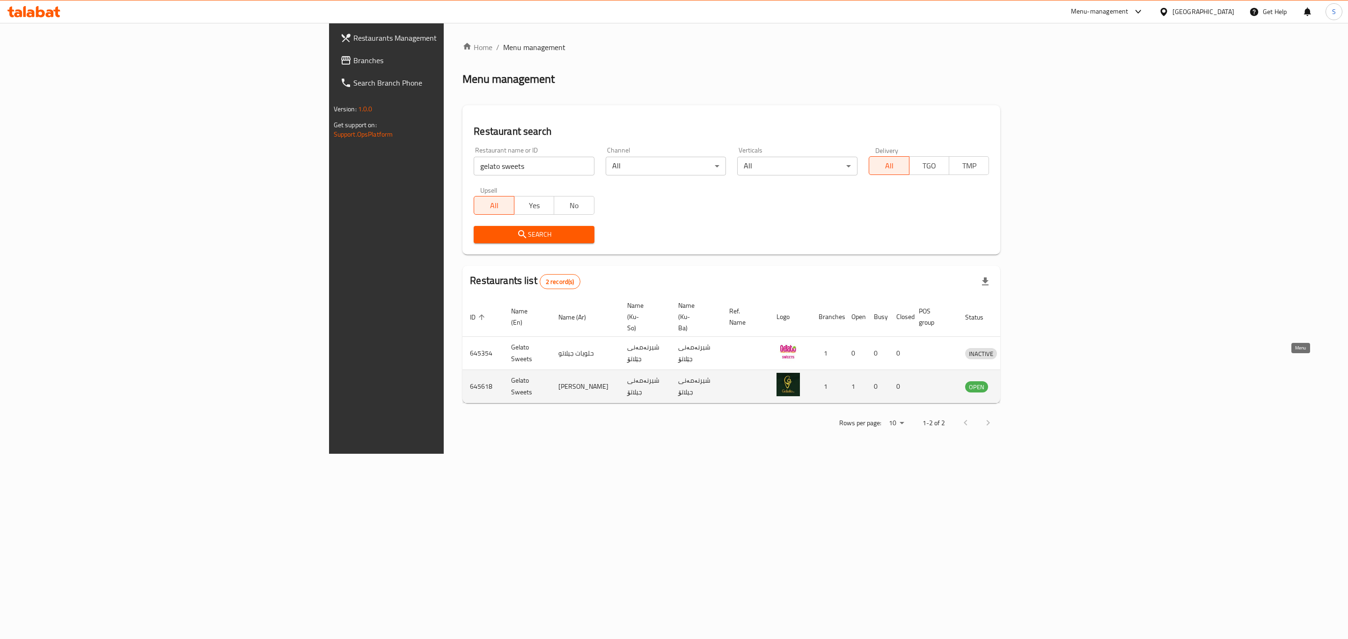
click at [1027, 381] on icon "enhanced table" at bounding box center [1021, 386] width 11 height 11
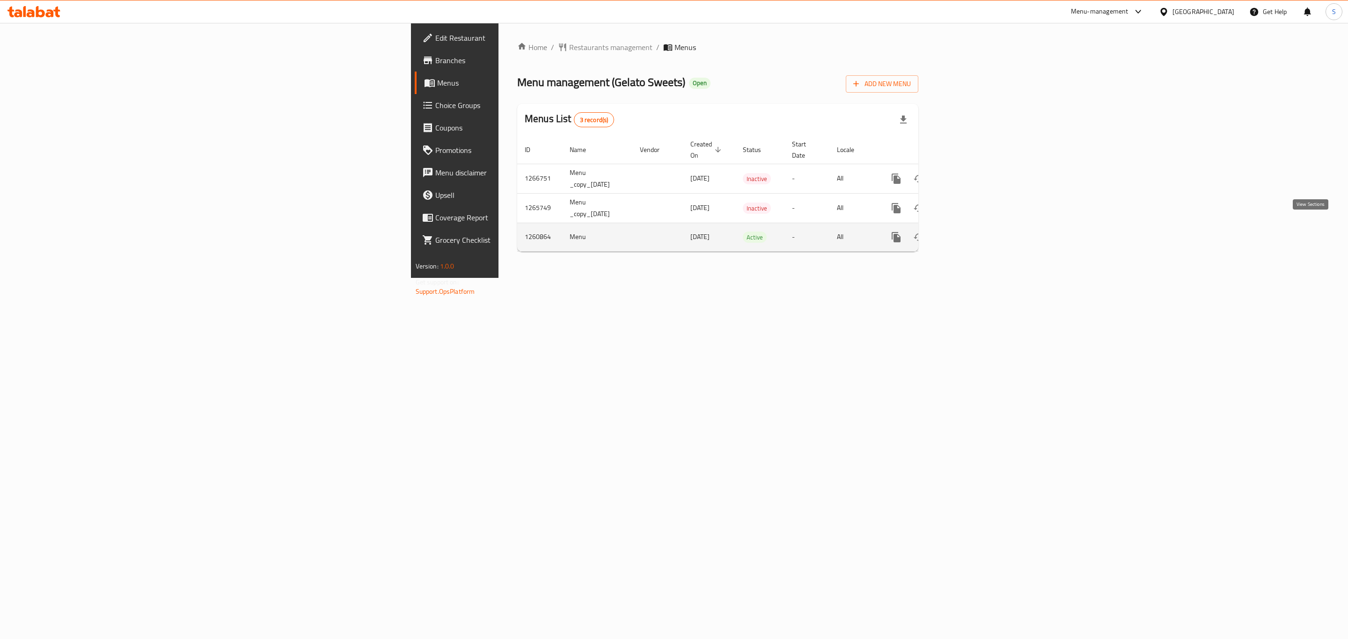
click at [975, 233] on link "enhanced table" at bounding box center [963, 237] width 22 height 22
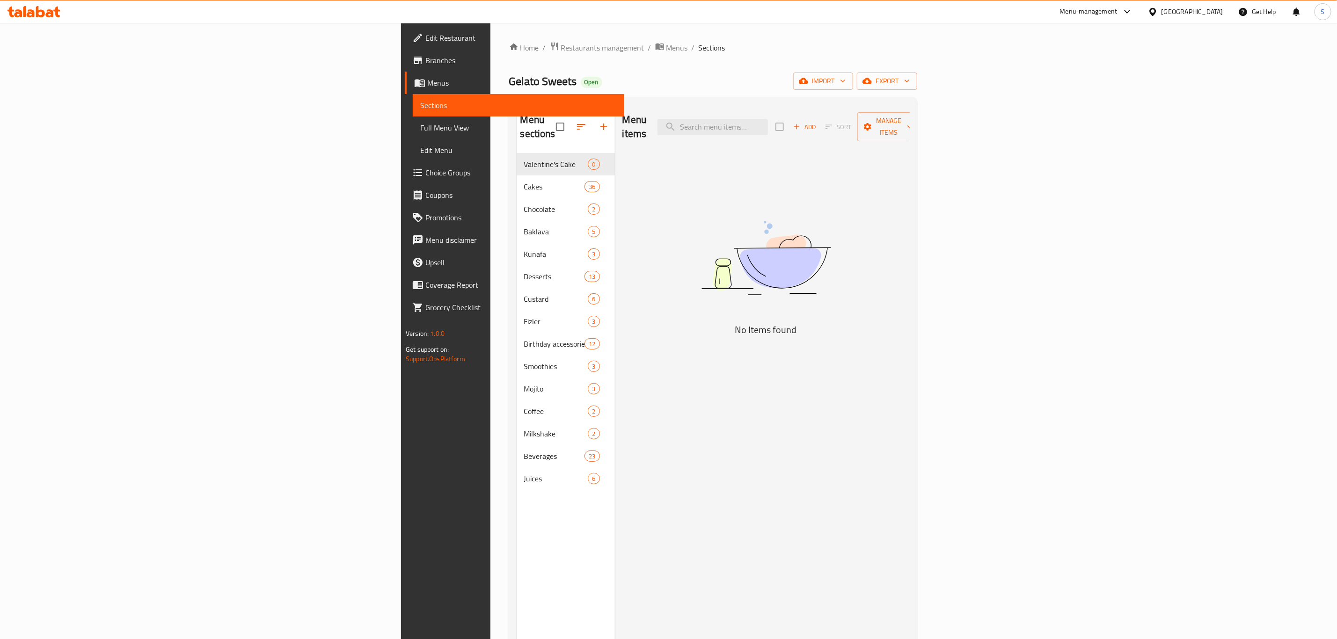
click at [509, 76] on h2 "Gelato Sweets Open" at bounding box center [555, 81] width 93 height 15
click at [509, 83] on span "Gelato Sweets" at bounding box center [543, 81] width 68 height 21
drag, startPoint x: 277, startPoint y: 80, endPoint x: 295, endPoint y: 82, distance: 18.3
click at [509, 80] on span "Gelato Sweets" at bounding box center [543, 81] width 68 height 21
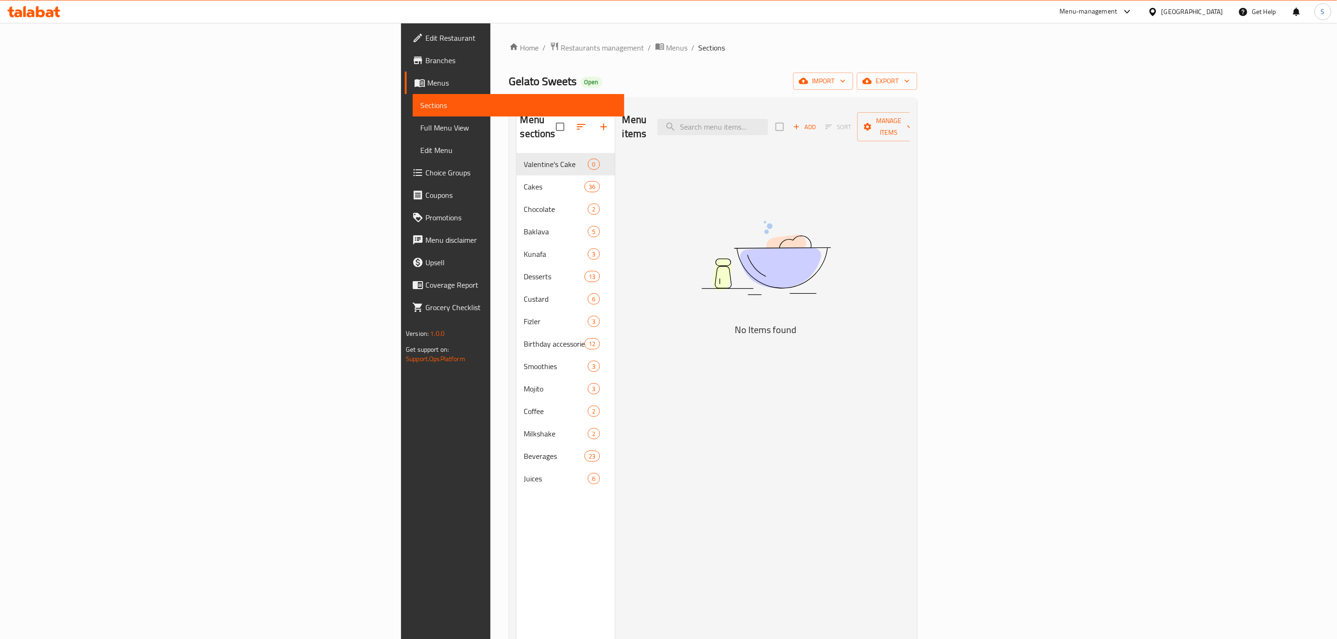
click at [622, 123] on h2 "Menu items" at bounding box center [634, 127] width 24 height 28
click at [622, 117] on h2 "Menu items" at bounding box center [634, 127] width 24 height 28
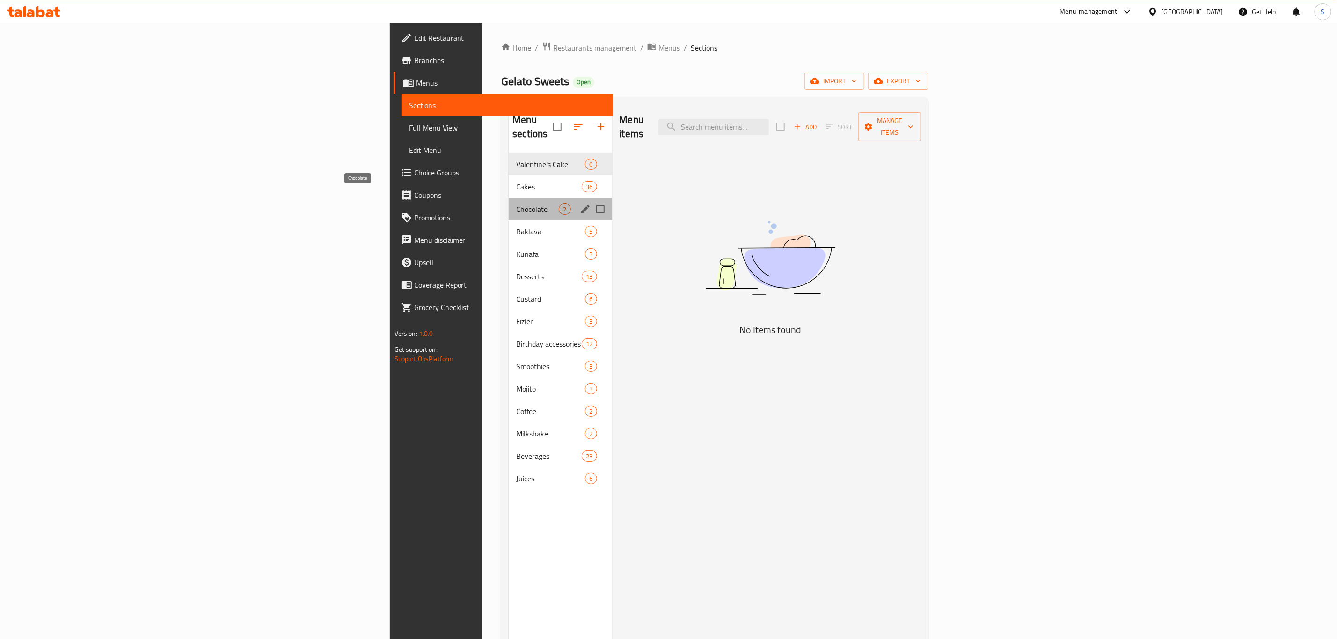
click at [516, 204] on span "Chocolate" at bounding box center [537, 209] width 43 height 11
